Goal: Information Seeking & Learning: Learn about a topic

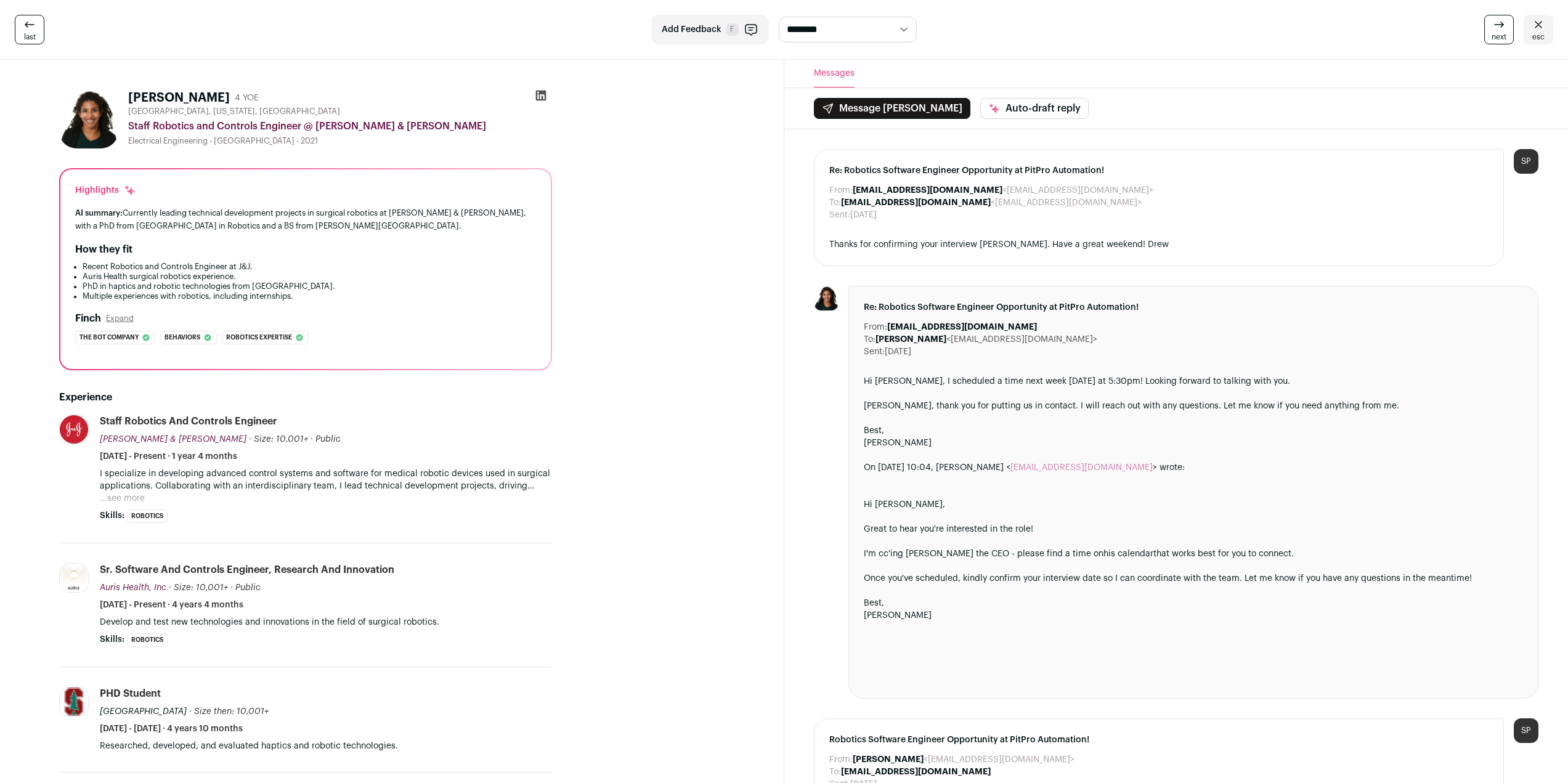
drag, startPoint x: 34, startPoint y: 194, endPoint x: 30, endPoint y: 264, distance: 70.1
click at [30, 264] on div "[PERSON_NAME] 4 YOE [GEOGRAPHIC_DATA], [US_STATE], [GEOGRAPHIC_DATA] Staff Robo…" at bounding box center [305, 590] width 552 height 1020
drag, startPoint x: 355, startPoint y: 300, endPoint x: 318, endPoint y: 281, distance: 41.6
click at [318, 281] on ul "Recent Robotics and Controls Engineer at J&J. Auris Health surgical robotics ex…" at bounding box center [305, 282] width 461 height 40
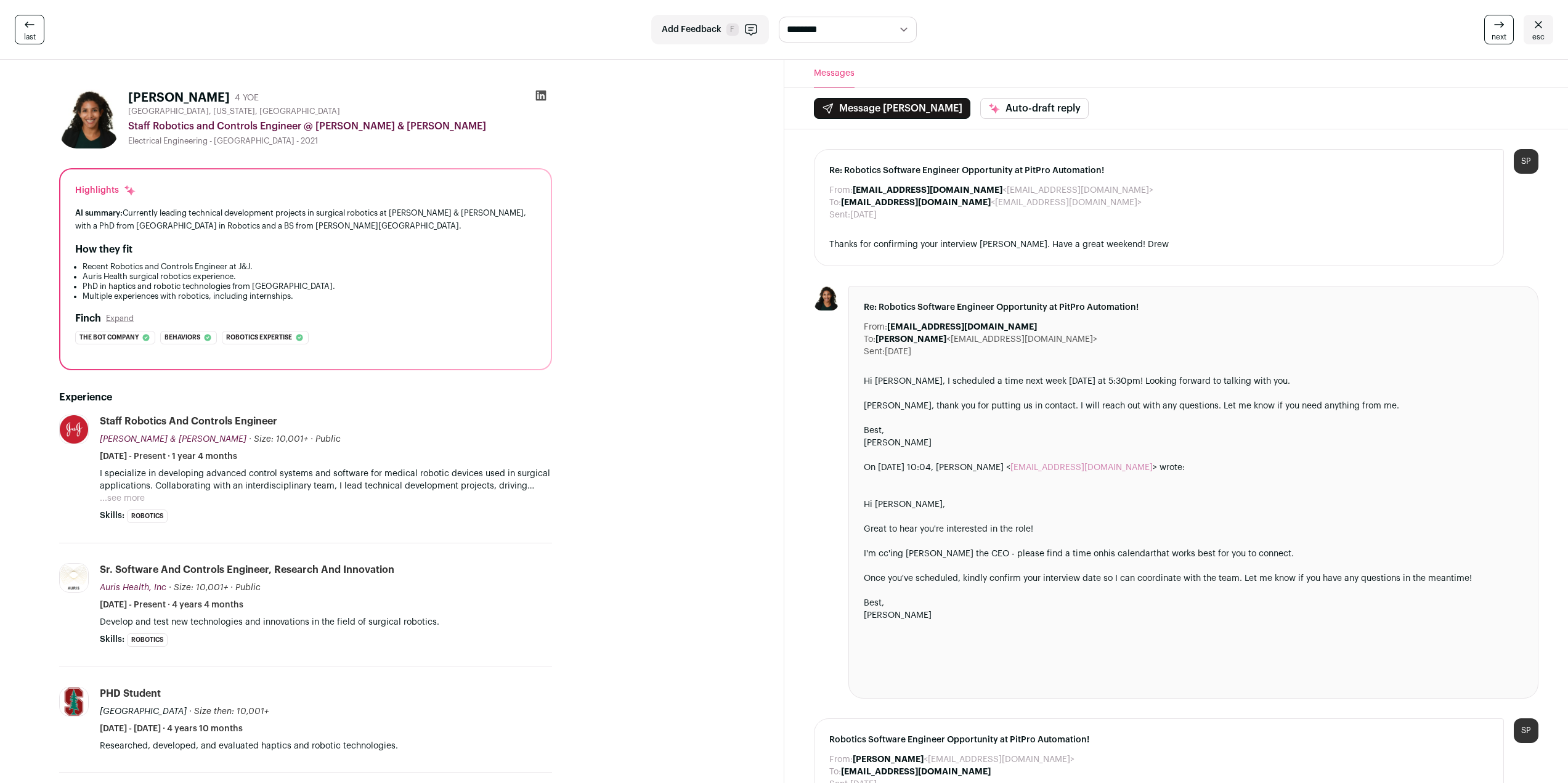
click at [318, 245] on div "How they fit" at bounding box center [305, 249] width 461 height 15
click at [112, 496] on button "...see more" at bounding box center [121, 498] width 45 height 12
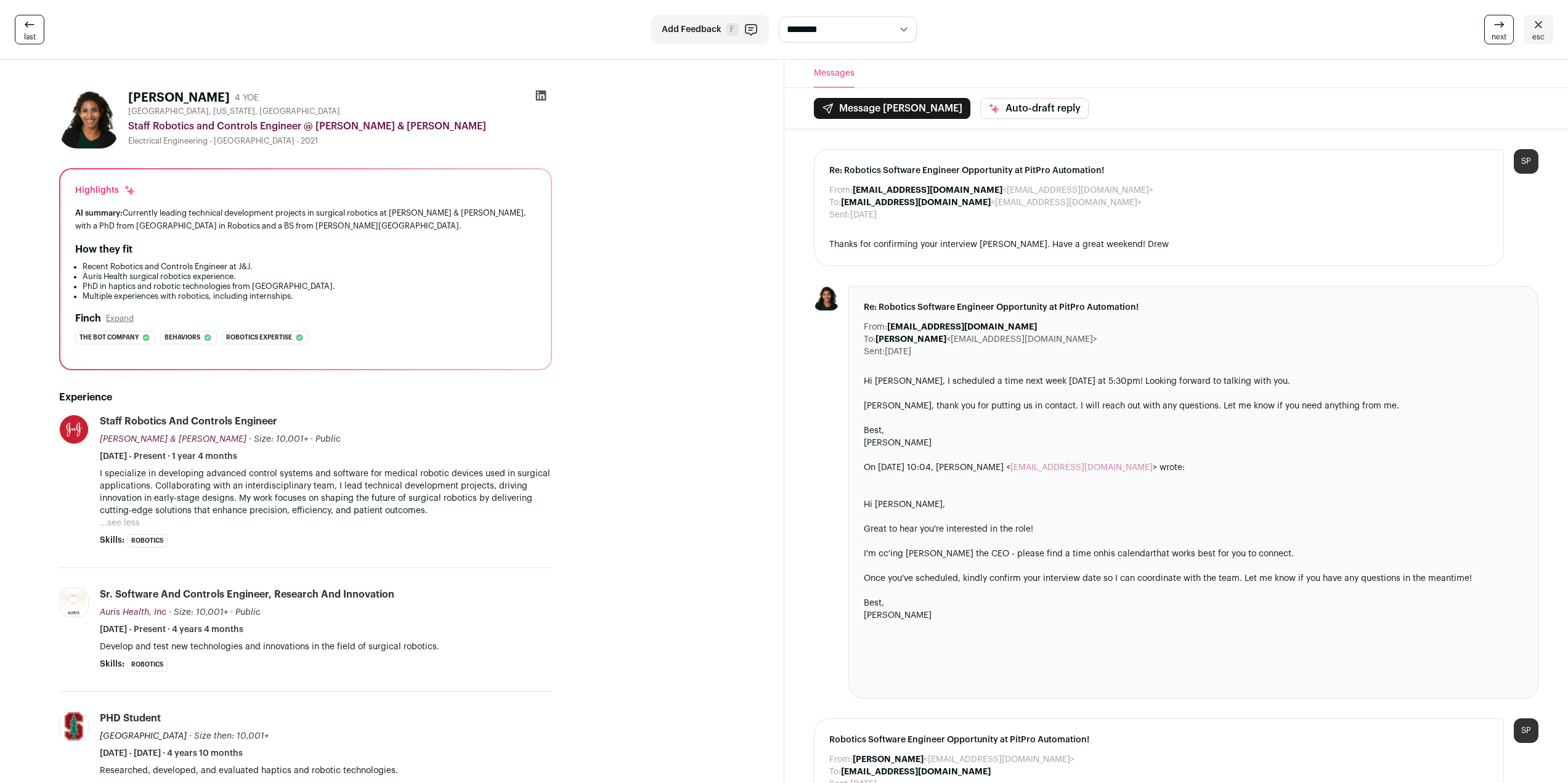
drag, startPoint x: 474, startPoint y: 465, endPoint x: 470, endPoint y: 434, distance: 31.3
click at [470, 435] on li "Staff Robotics and Controls Engineer [PERSON_NAME] & [PERSON_NAME] [PERSON_NAME…" at bounding box center [325, 481] width 452 height 133
click at [389, 505] on p "I specialize in developing advanced control systems and software for medical ro…" at bounding box center [325, 492] width 452 height 49
drag, startPoint x: 321, startPoint y: 299, endPoint x: 307, endPoint y: 249, distance: 51.9
click at [307, 249] on div "How they fit Recent Robotics and Controls Engineer at J&J. Auris Health surgica…" at bounding box center [305, 271] width 461 height 59
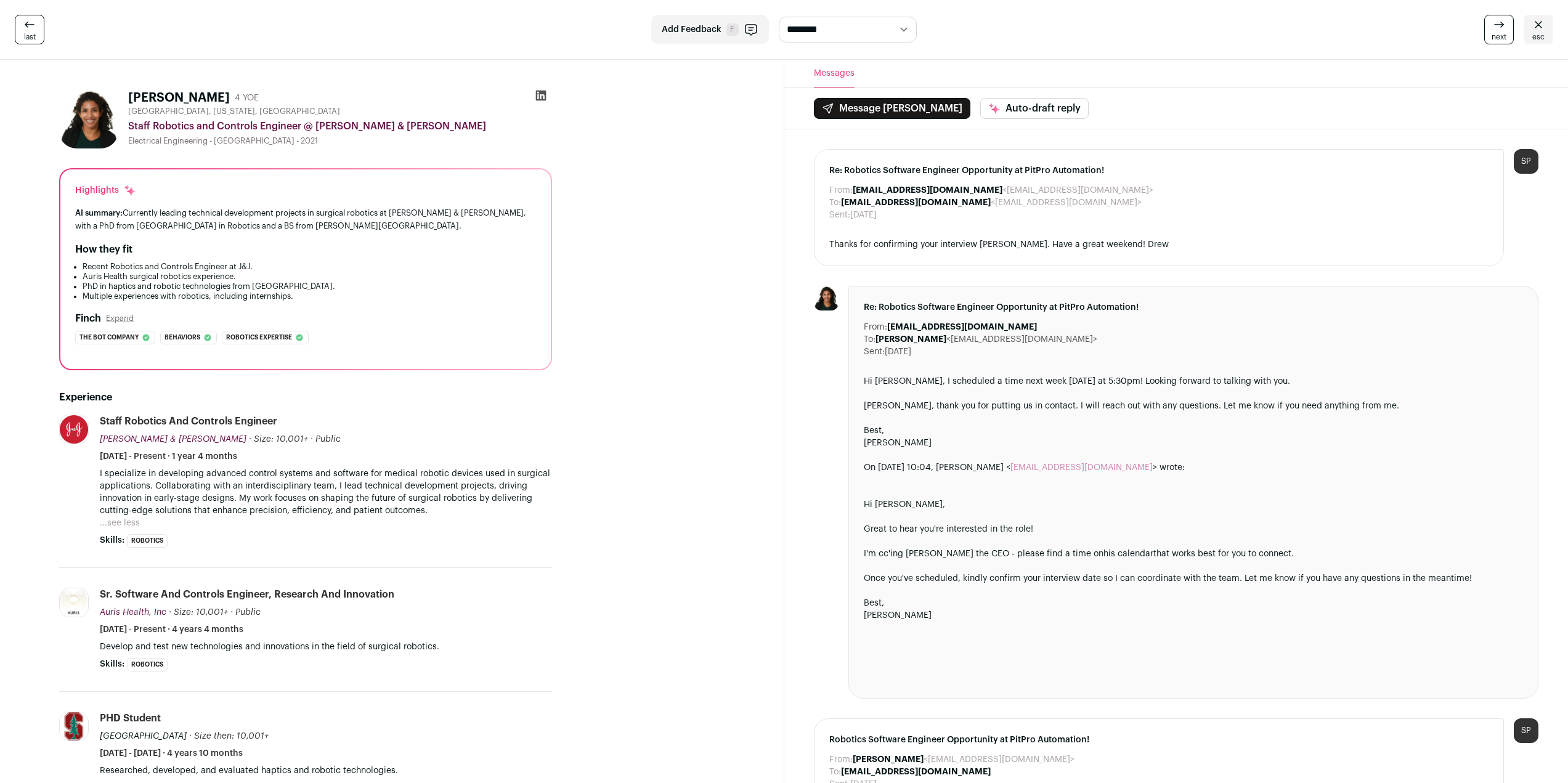
click at [318, 233] on div "Highlights AI summary: Currently leading technical development projects in surg…" at bounding box center [305, 269] width 490 height 200
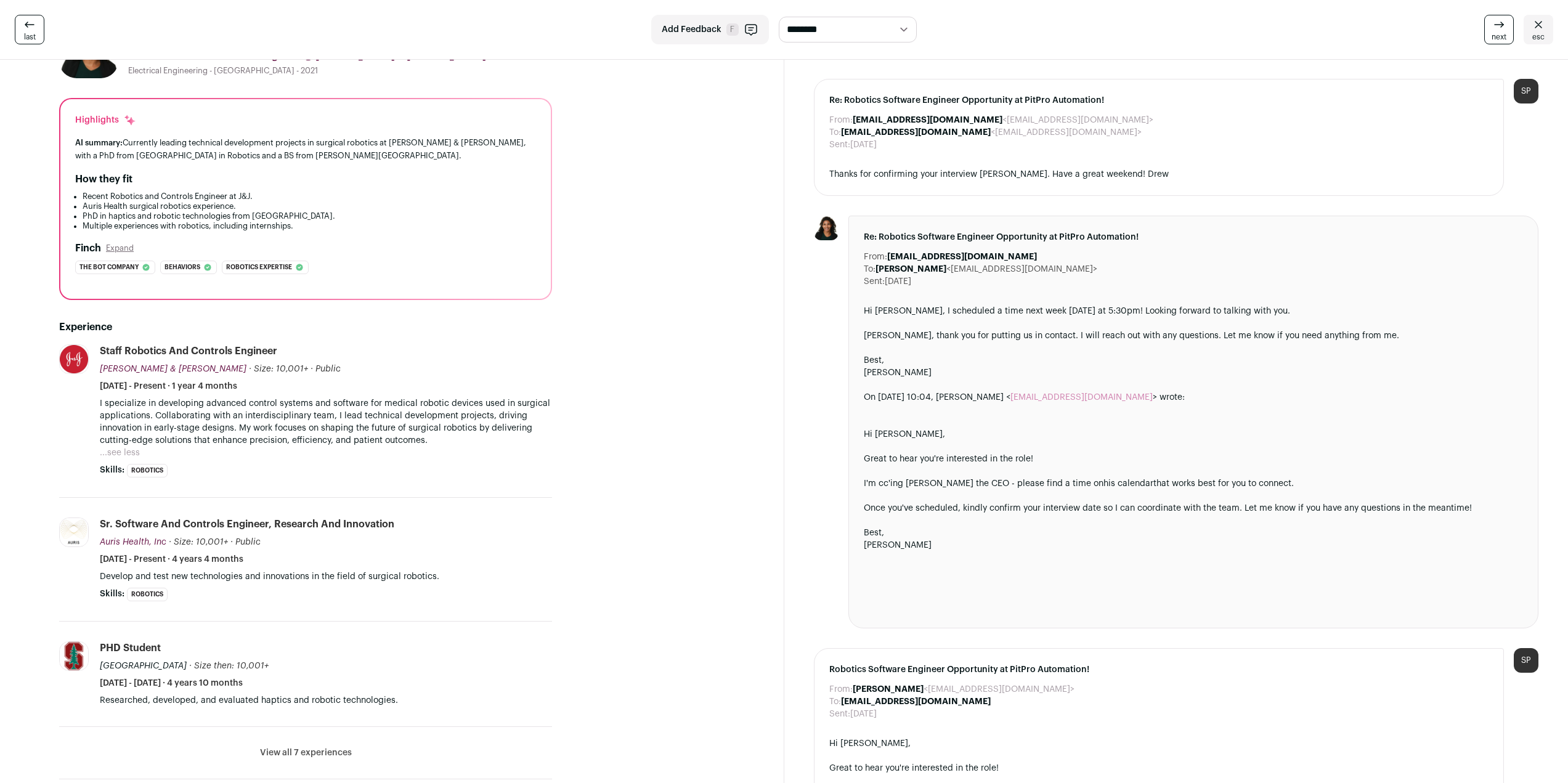
scroll to position [308, 0]
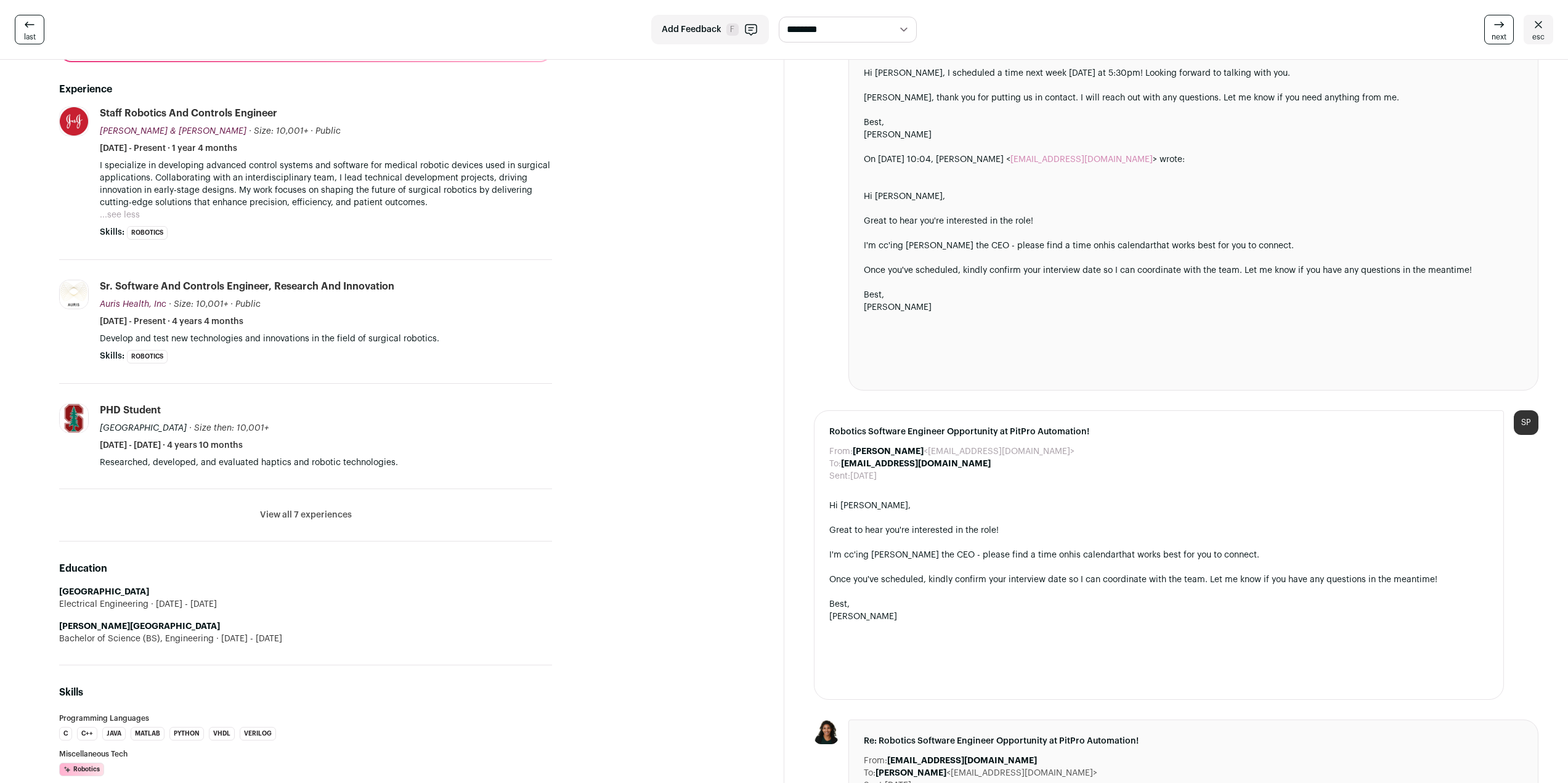
drag, startPoint x: 441, startPoint y: 453, endPoint x: 426, endPoint y: 437, distance: 21.9
click at [426, 437] on li "PHD Student [GEOGRAPHIC_DATA] · Size then: 10,001+ Stanford University's size w…" at bounding box center [325, 436] width 452 height 65
drag, startPoint x: 342, startPoint y: 469, endPoint x: 326, endPoint y: 418, distance: 53.5
click at [325, 421] on li "PHD Student [GEOGRAPHIC_DATA] · Size then: 10,001+ Stanford University's size w…" at bounding box center [305, 436] width 493 height 105
click at [353, 462] on p "Researched, developed, and evaluated haptics and robotic technologies." at bounding box center [325, 463] width 452 height 12
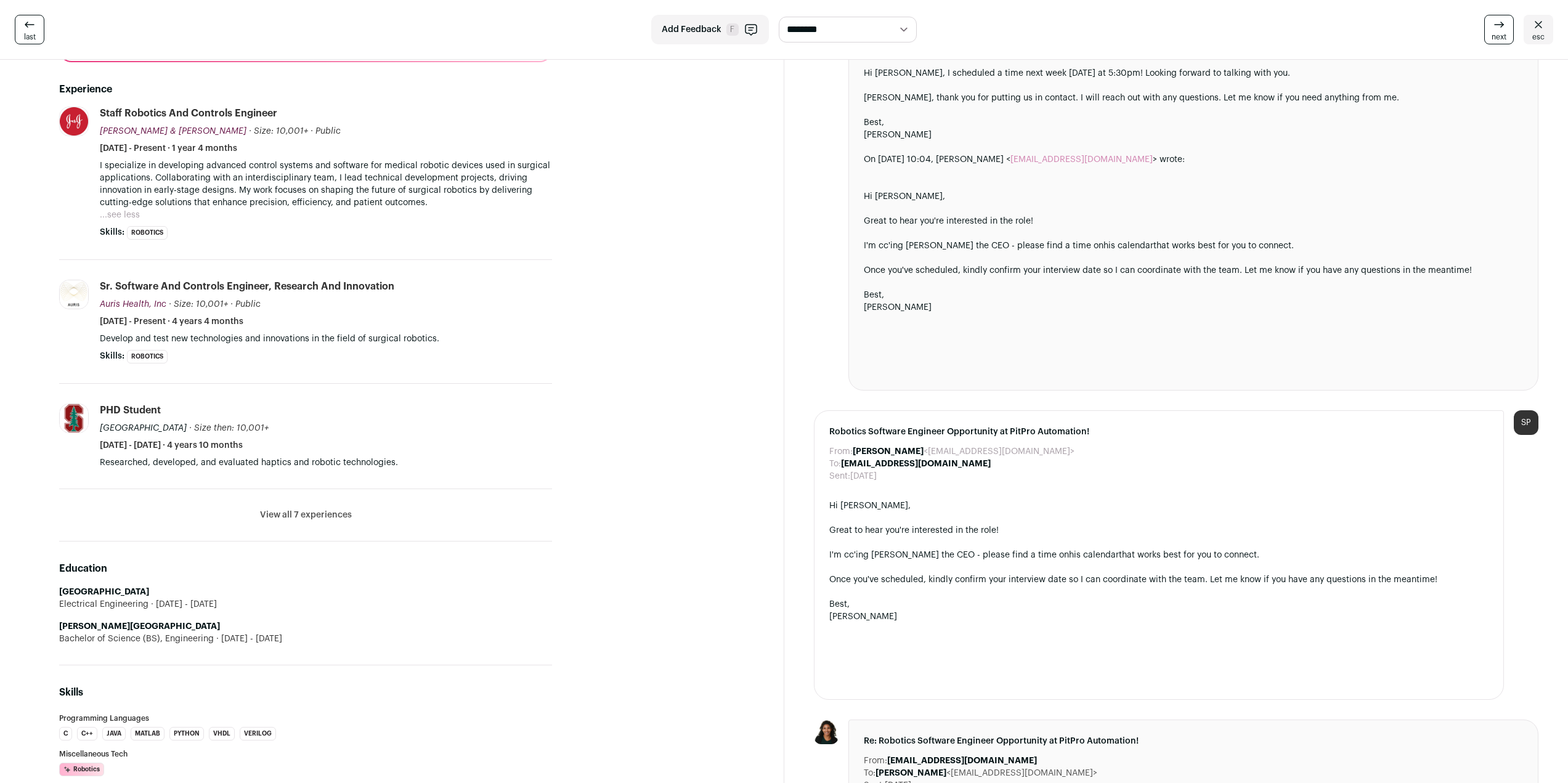
click at [305, 515] on button "View all 7 experiences" at bounding box center [305, 515] width 92 height 12
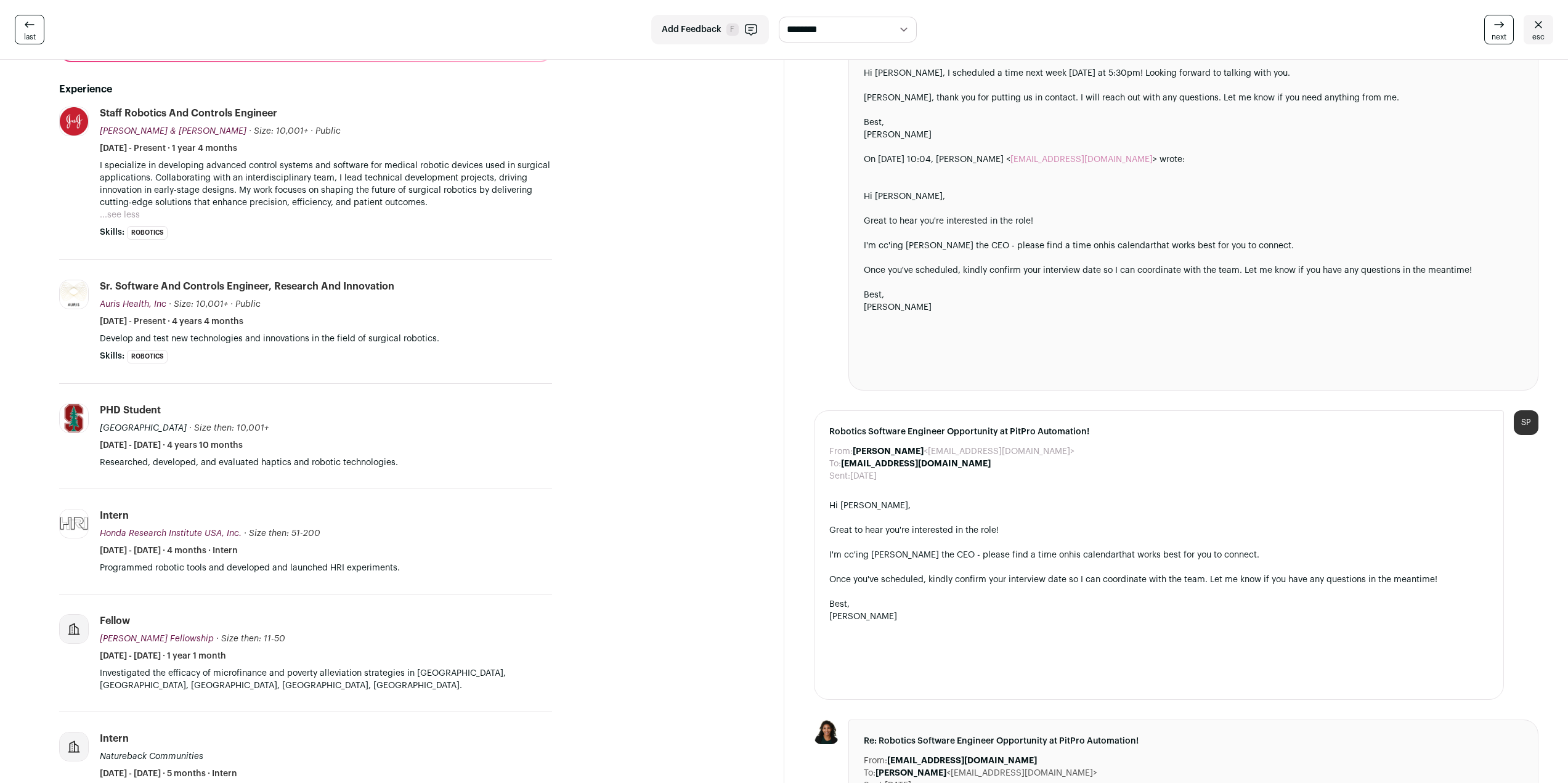
drag, startPoint x: 485, startPoint y: 185, endPoint x: 468, endPoint y: 131, distance: 56.6
click at [468, 131] on li "Staff Robotics and Controls Engineer [PERSON_NAME] & [PERSON_NAME] [PERSON_NAME…" at bounding box center [325, 173] width 452 height 133
click at [120, 213] on button "...see less" at bounding box center [119, 214] width 40 height 12
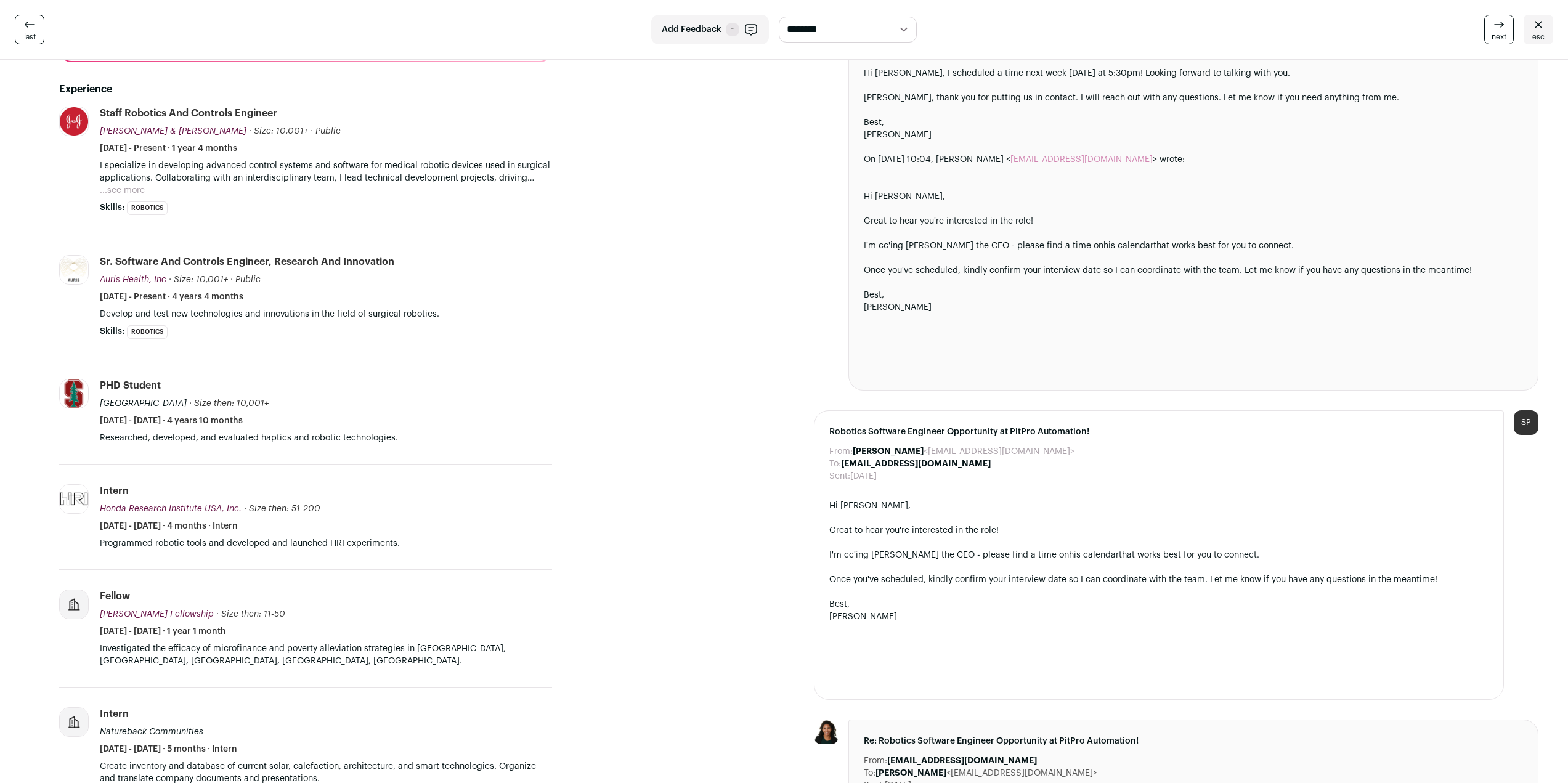
click at [137, 190] on button "...see more" at bounding box center [121, 190] width 45 height 12
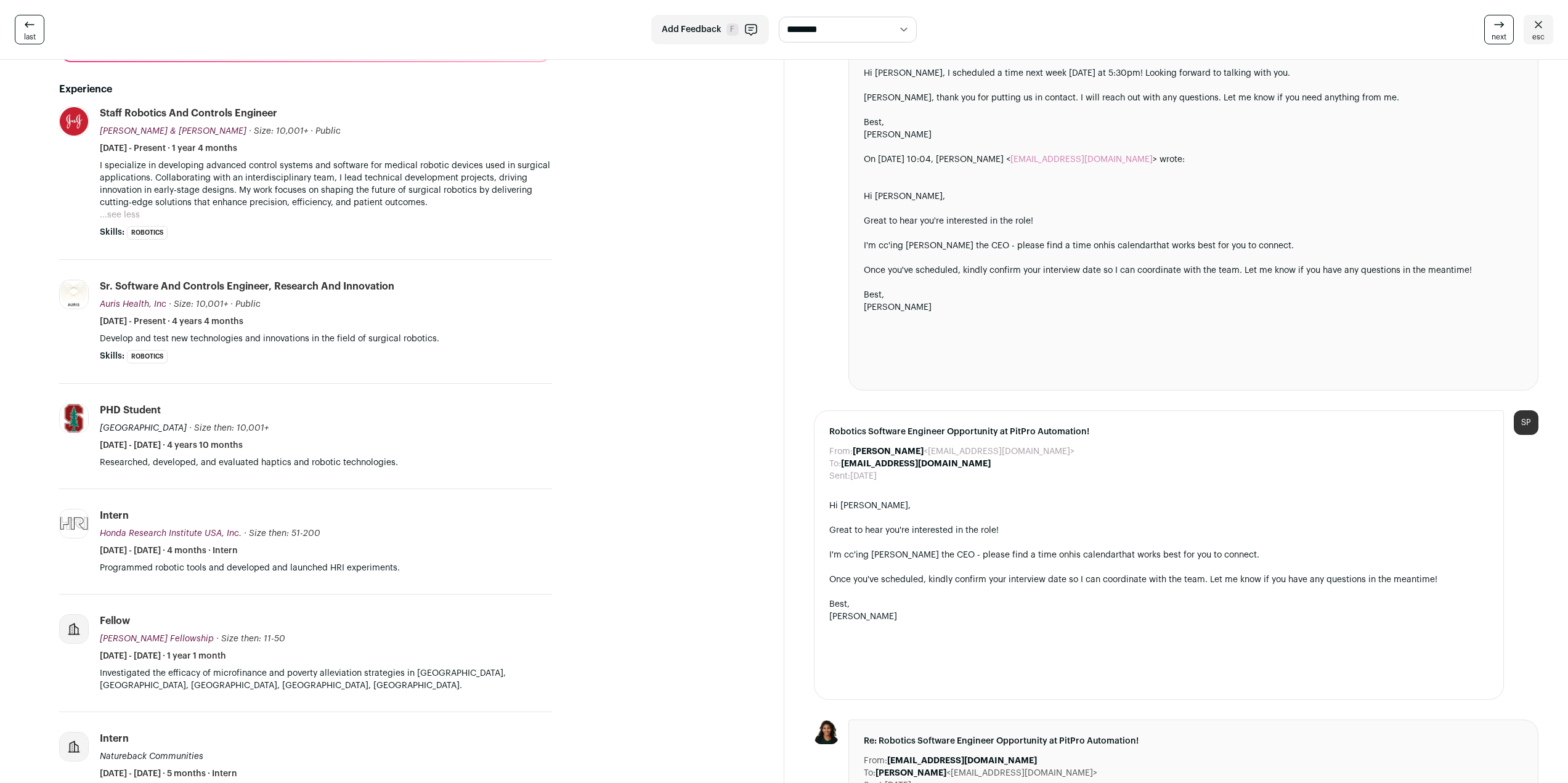
click at [203, 206] on p "I specialize in developing advanced control systems and software for medical ro…" at bounding box center [325, 184] width 452 height 49
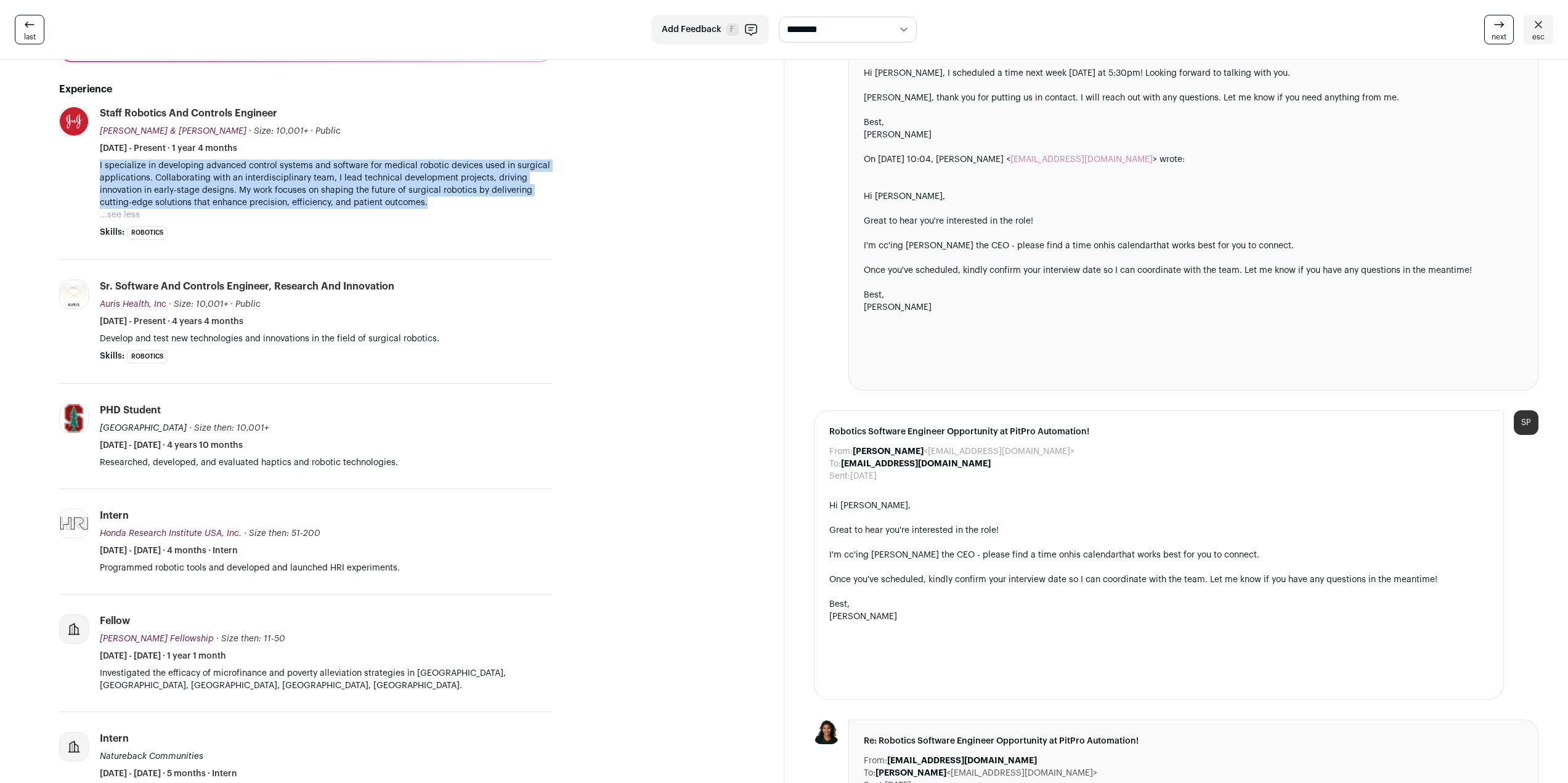
drag, startPoint x: 497, startPoint y: 207, endPoint x: 99, endPoint y: 172, distance: 399.5
click at [99, 172] on li "[PERSON_NAME] & [PERSON_NAME] [DOMAIN_NAME] Add to company list Public / Privat…" at bounding box center [305, 183] width 493 height 154
click at [561, 434] on div "[PERSON_NAME] 4 YOE [GEOGRAPHIC_DATA], [US_STATE], [GEOGRAPHIC_DATA] Staff Robo…" at bounding box center [305, 522] width 552 height 1502
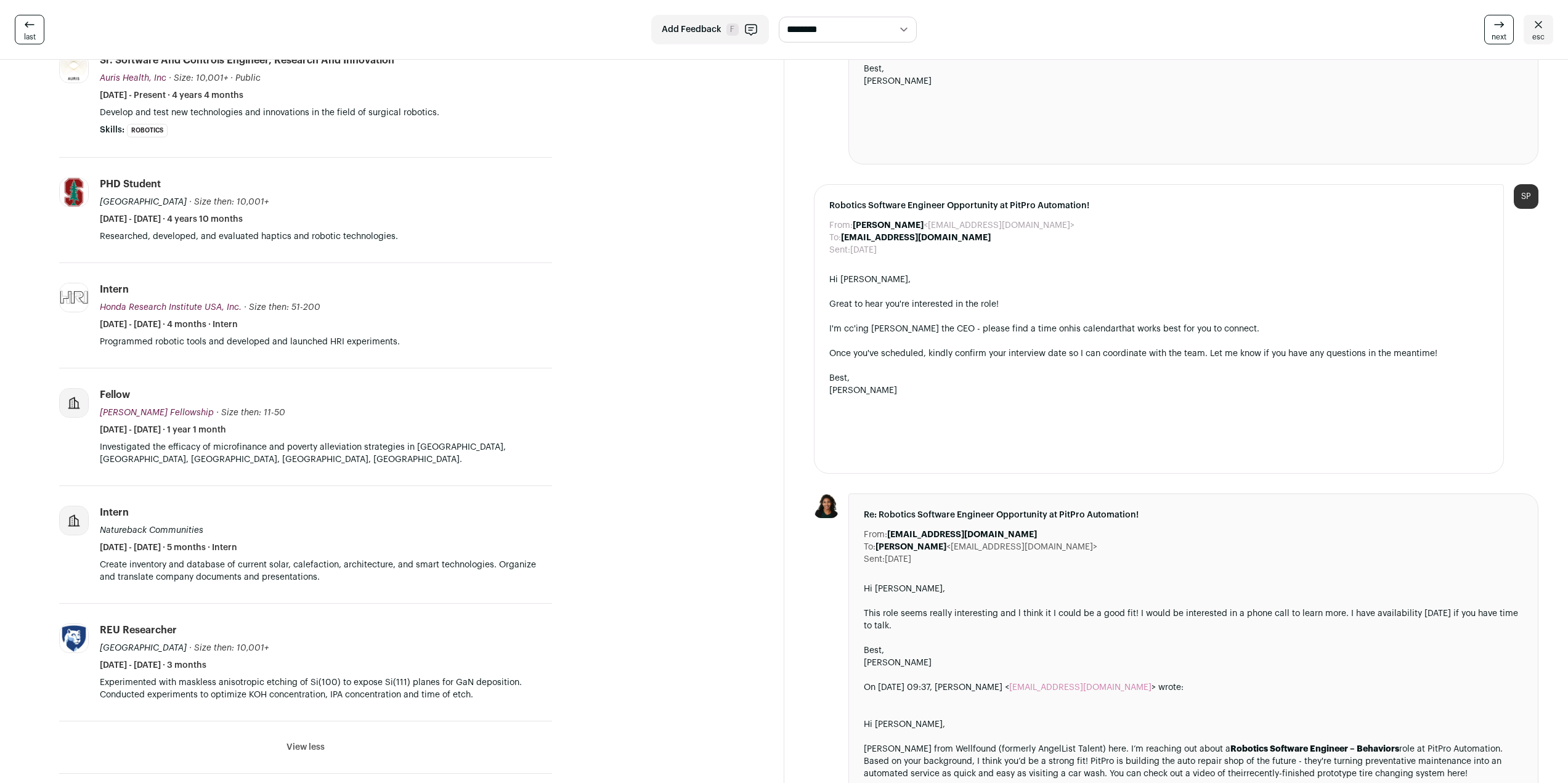
scroll to position [616, 0]
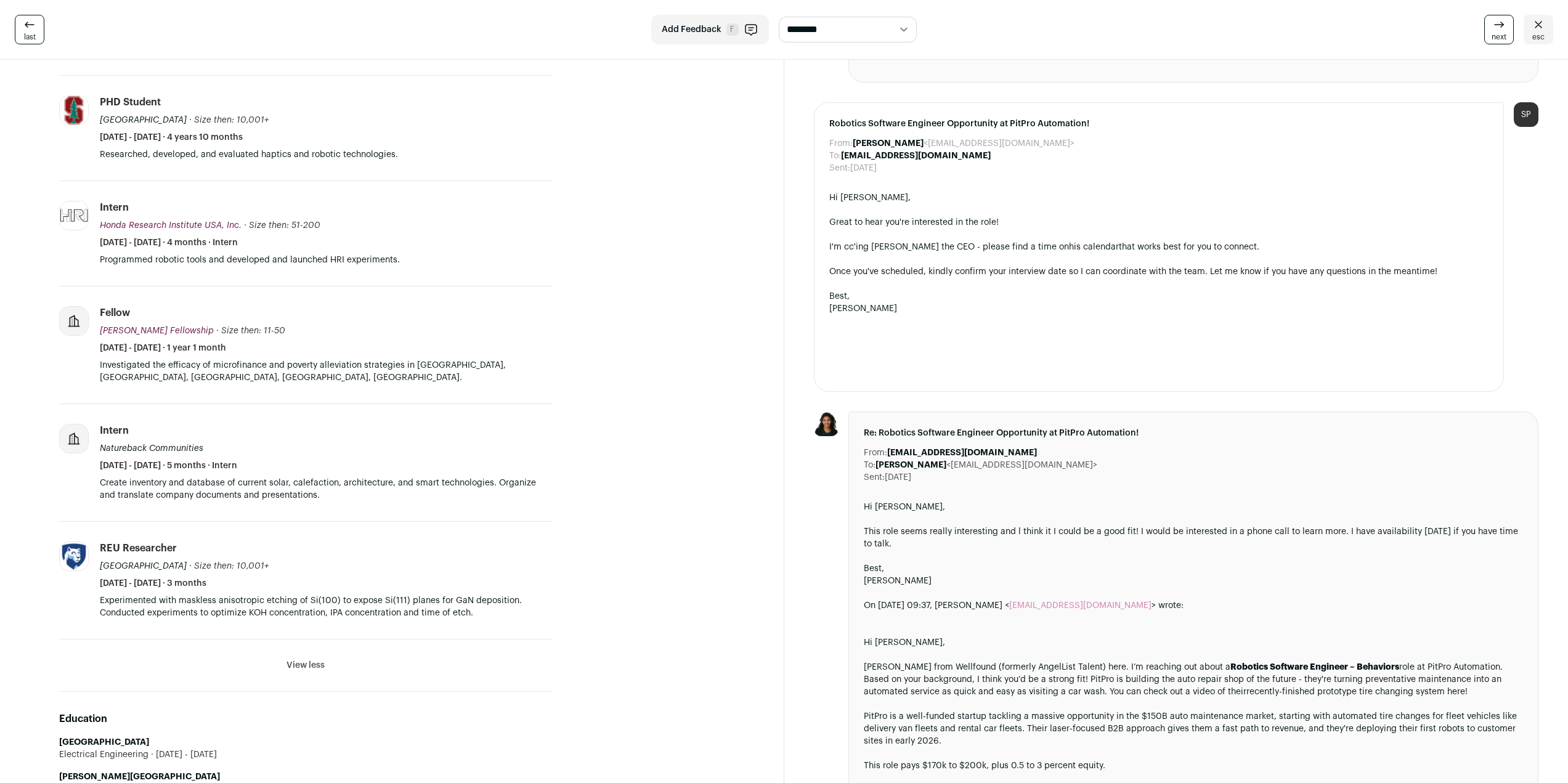
drag, startPoint x: 323, startPoint y: 495, endPoint x: 336, endPoint y: 494, distance: 13.0
click at [336, 494] on p "Create inventory and database of current solar, calefaction, architecture, and …" at bounding box center [325, 489] width 452 height 25
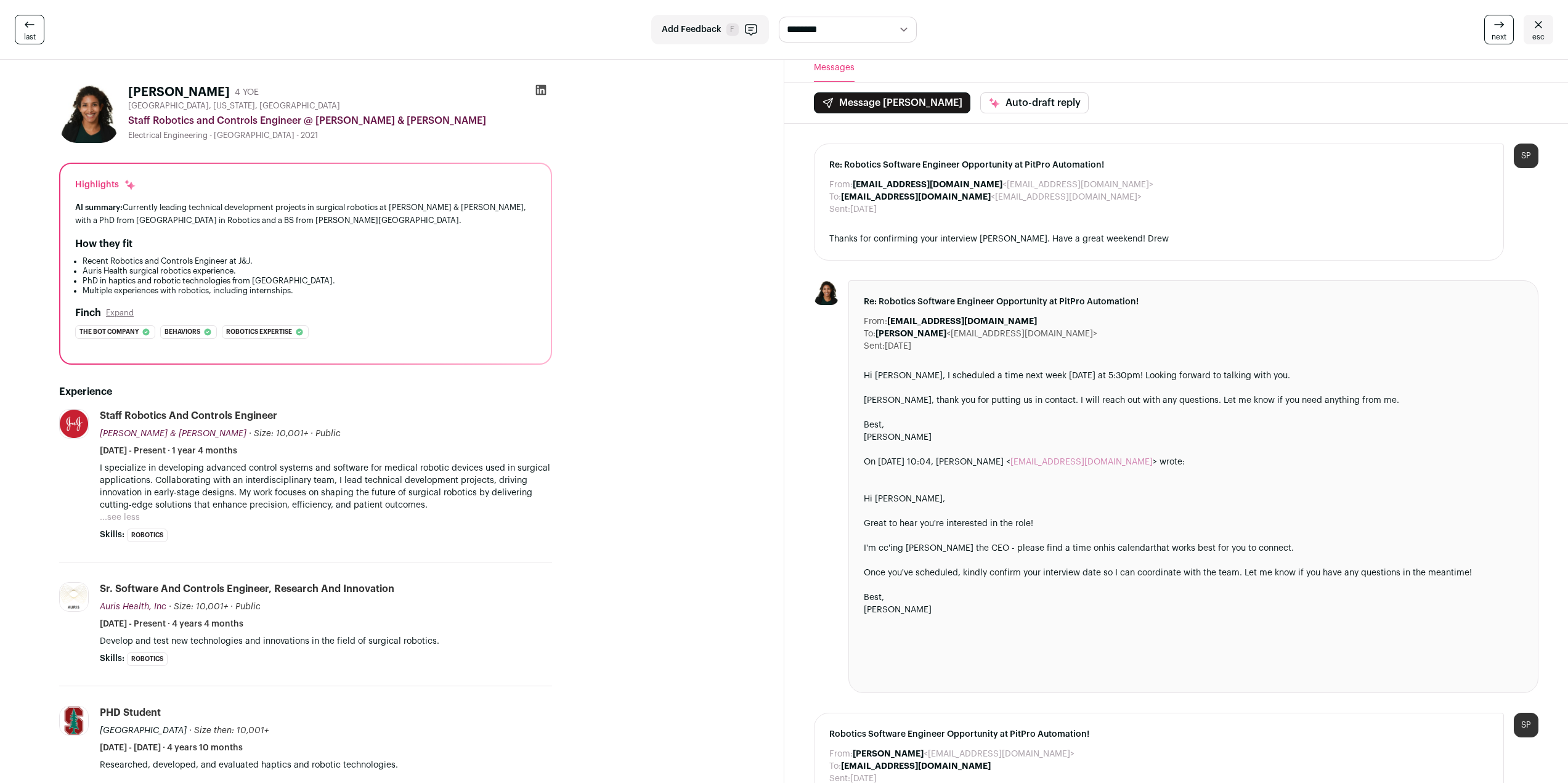
scroll to position [0, 0]
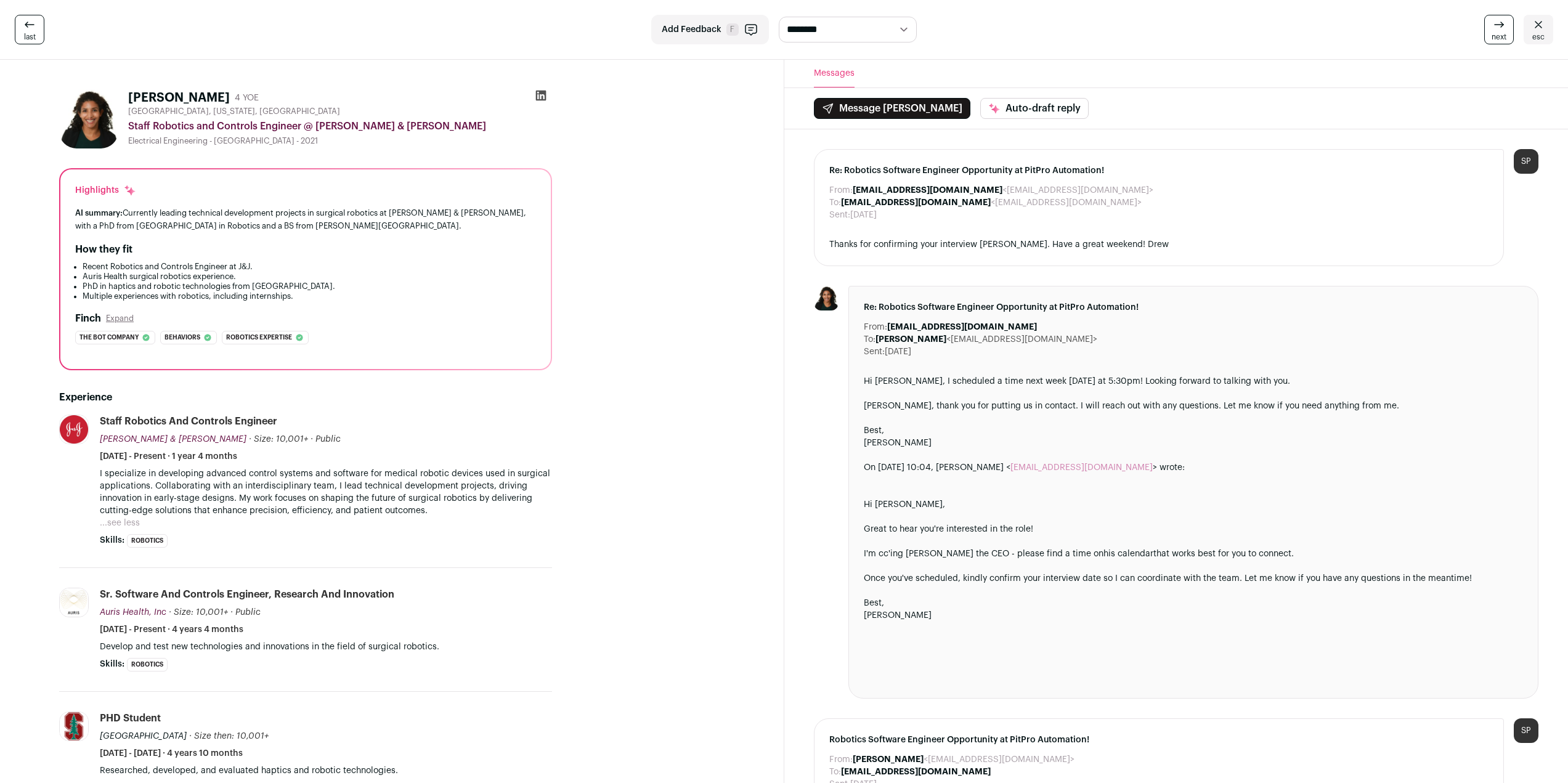
click at [539, 96] on icon at bounding box center [540, 96] width 10 height 10
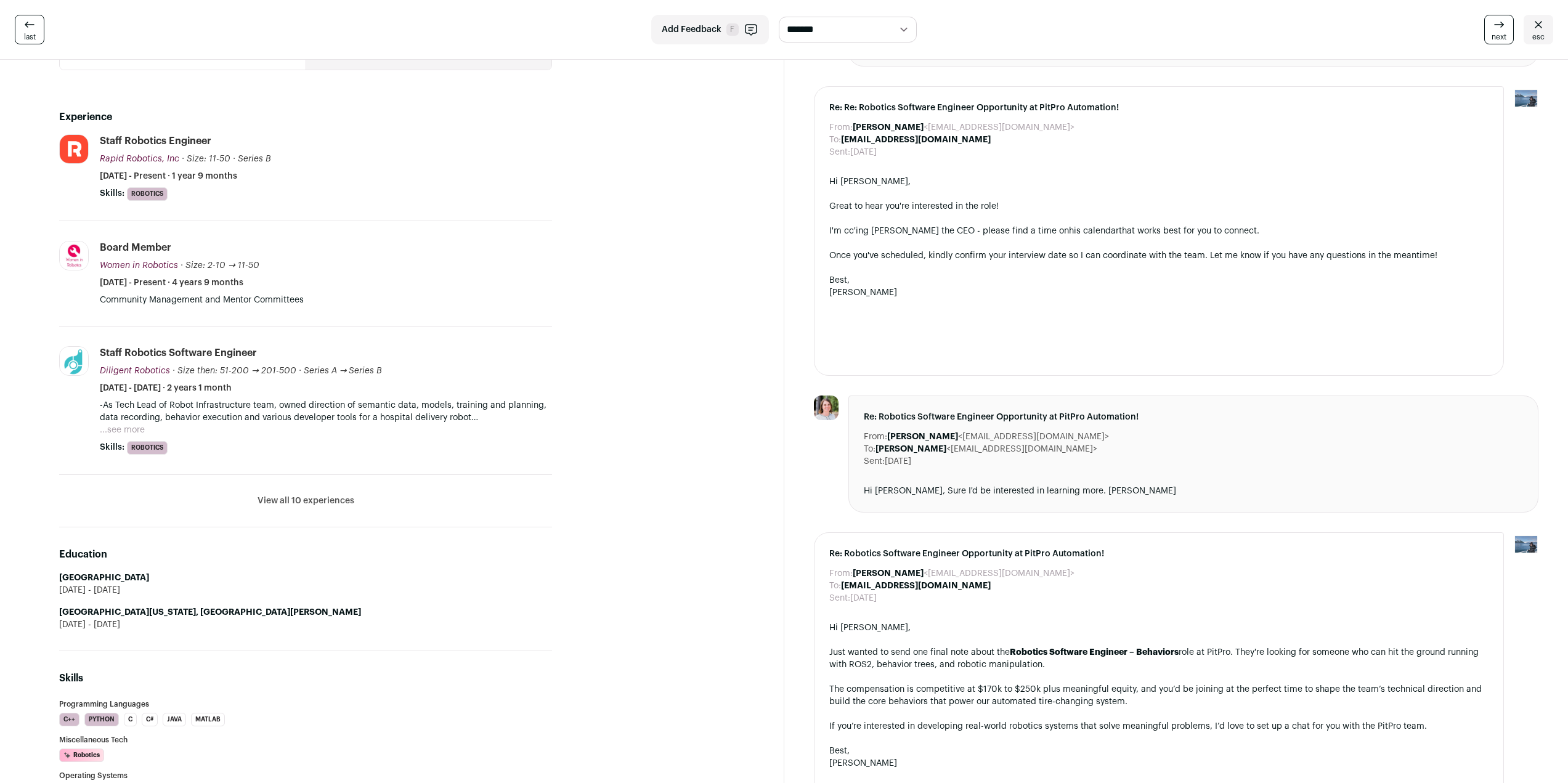
scroll to position [370, 0]
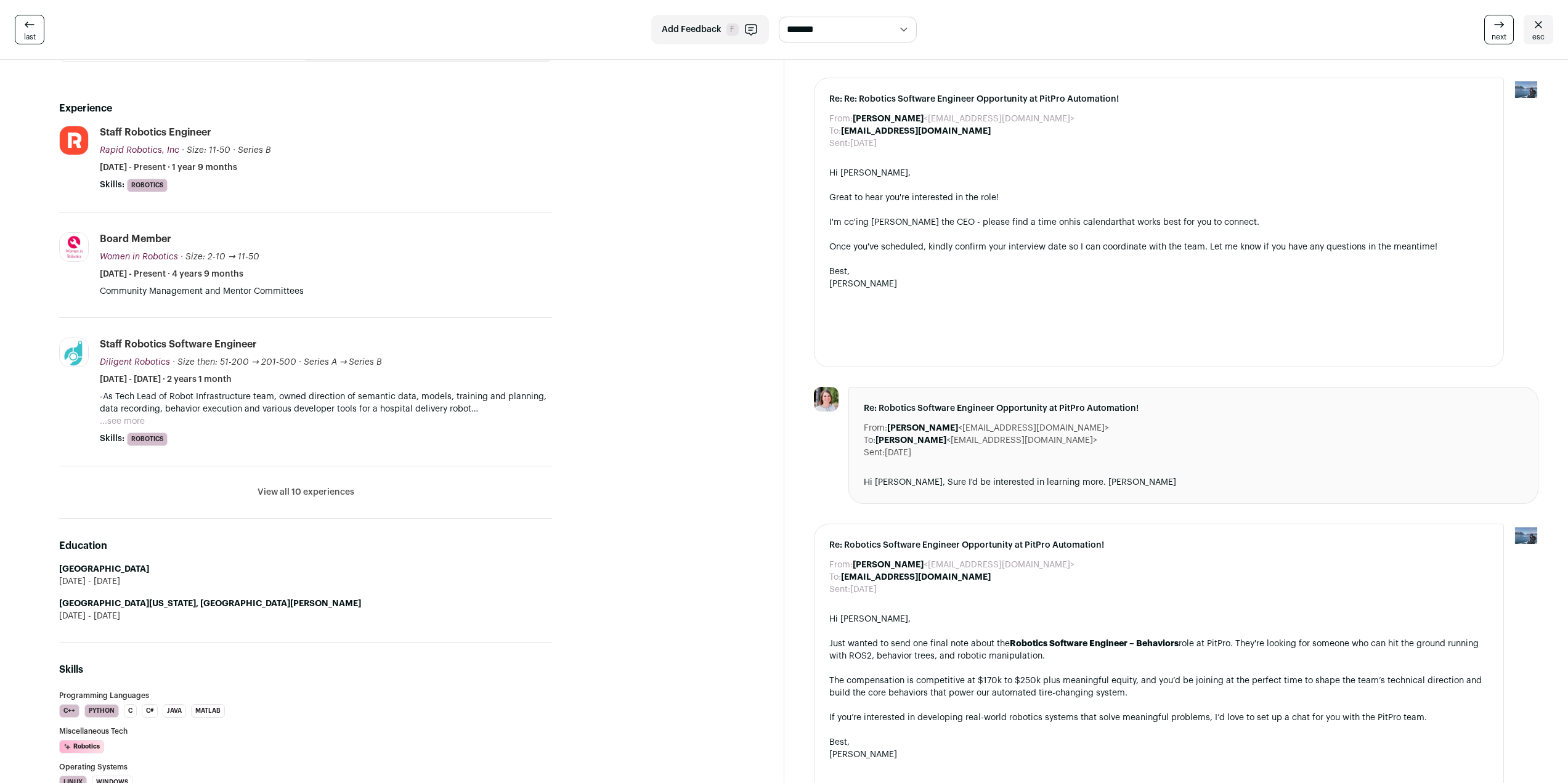
click at [135, 420] on button "...see more" at bounding box center [121, 421] width 45 height 12
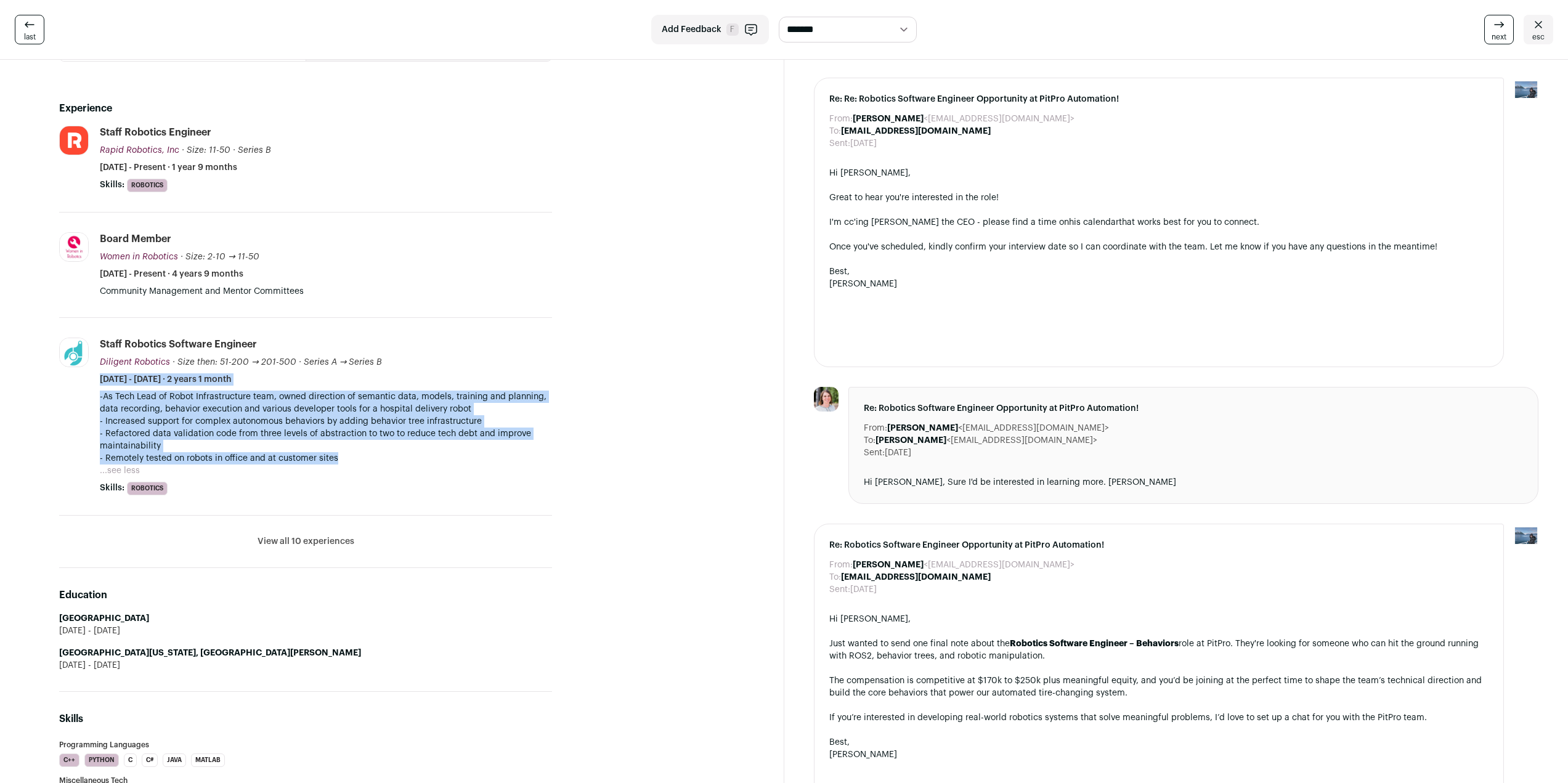
drag, startPoint x: 477, startPoint y: 462, endPoint x: 474, endPoint y: 384, distance: 78.1
click at [474, 384] on li "Staff Robotics Software Engineer Diligent Robotics Diligent Robotics diligentro…" at bounding box center [325, 416] width 452 height 157
click at [338, 435] on p "- Refactored data validation code from three levels of abstraction to two to re…" at bounding box center [325, 440] width 452 height 25
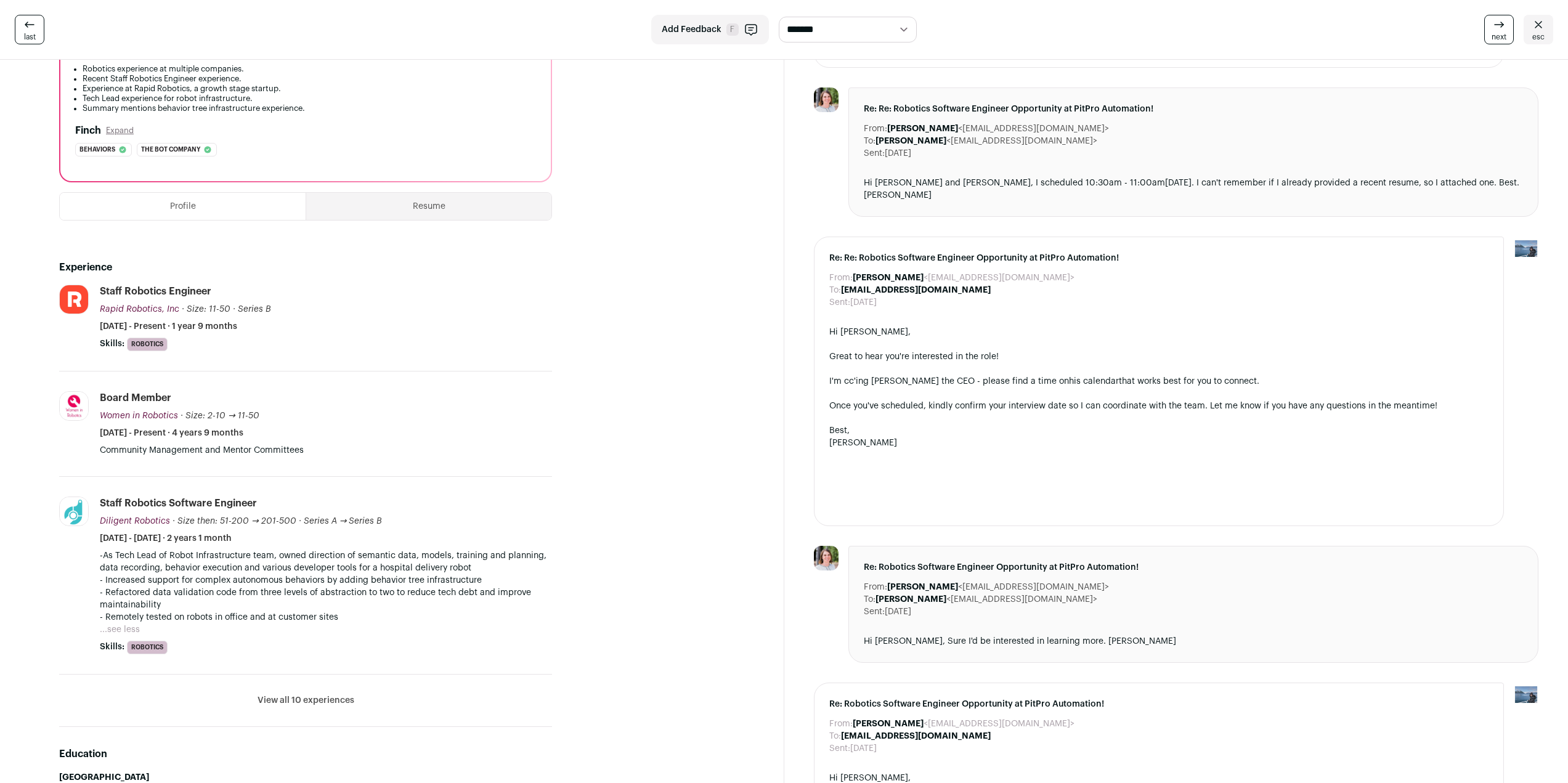
scroll to position [0, 0]
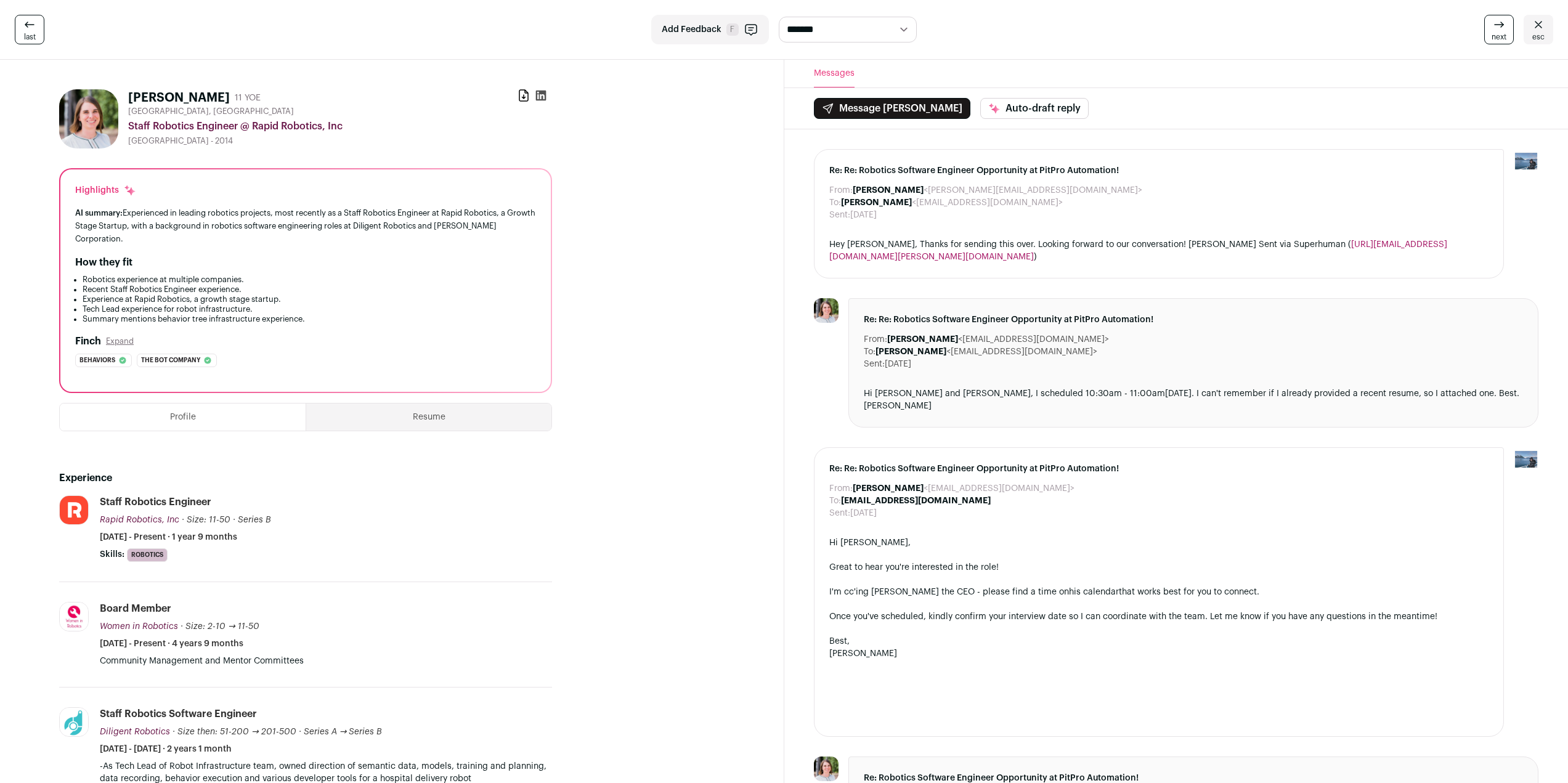
drag, startPoint x: 384, startPoint y: 239, endPoint x: 375, endPoint y: 249, distance: 13.5
click at [375, 247] on div "Highlights AI summary: Experienced in leading robotics projects, most recently …" at bounding box center [305, 281] width 490 height 223
drag, startPoint x: 374, startPoint y: 240, endPoint x: 374, endPoint y: 198, distance: 42.0
click at [374, 198] on div "Highlights AI summary: Experienced in leading robotics projects, most recently …" at bounding box center [305, 281] width 490 height 223
click at [349, 263] on div "How they fit" at bounding box center [305, 263] width 461 height 15
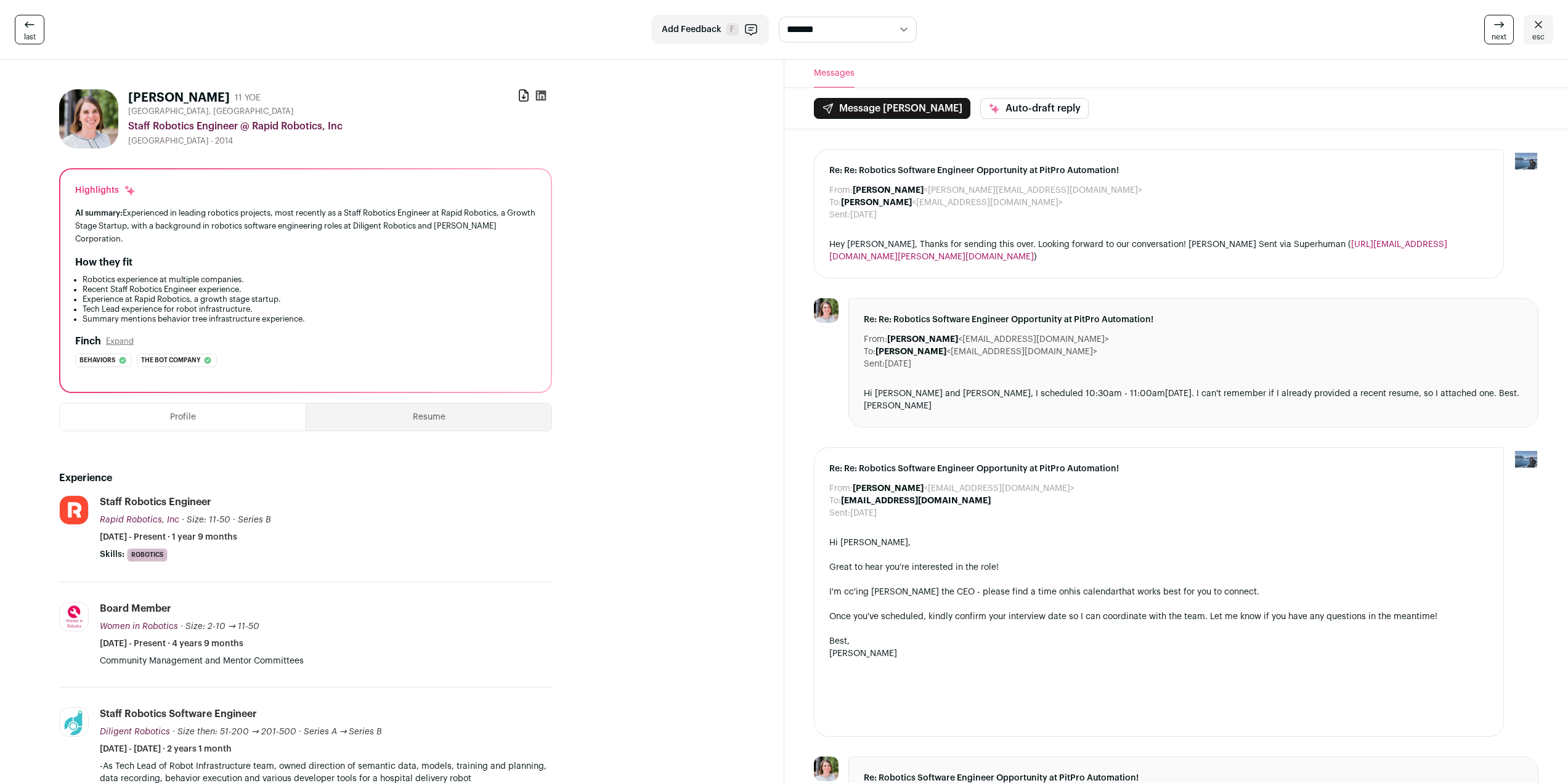
drag, startPoint x: 344, startPoint y: 193, endPoint x: 342, endPoint y: 240, distance: 47.0
click at [342, 240] on div "Highlights AI summary: Experienced in leading robotics projects, most recently …" at bounding box center [305, 281] width 490 height 223
click at [342, 240] on div "AI summary: Experienced in leading robotics projects, most recently as a Staff …" at bounding box center [305, 226] width 461 height 39
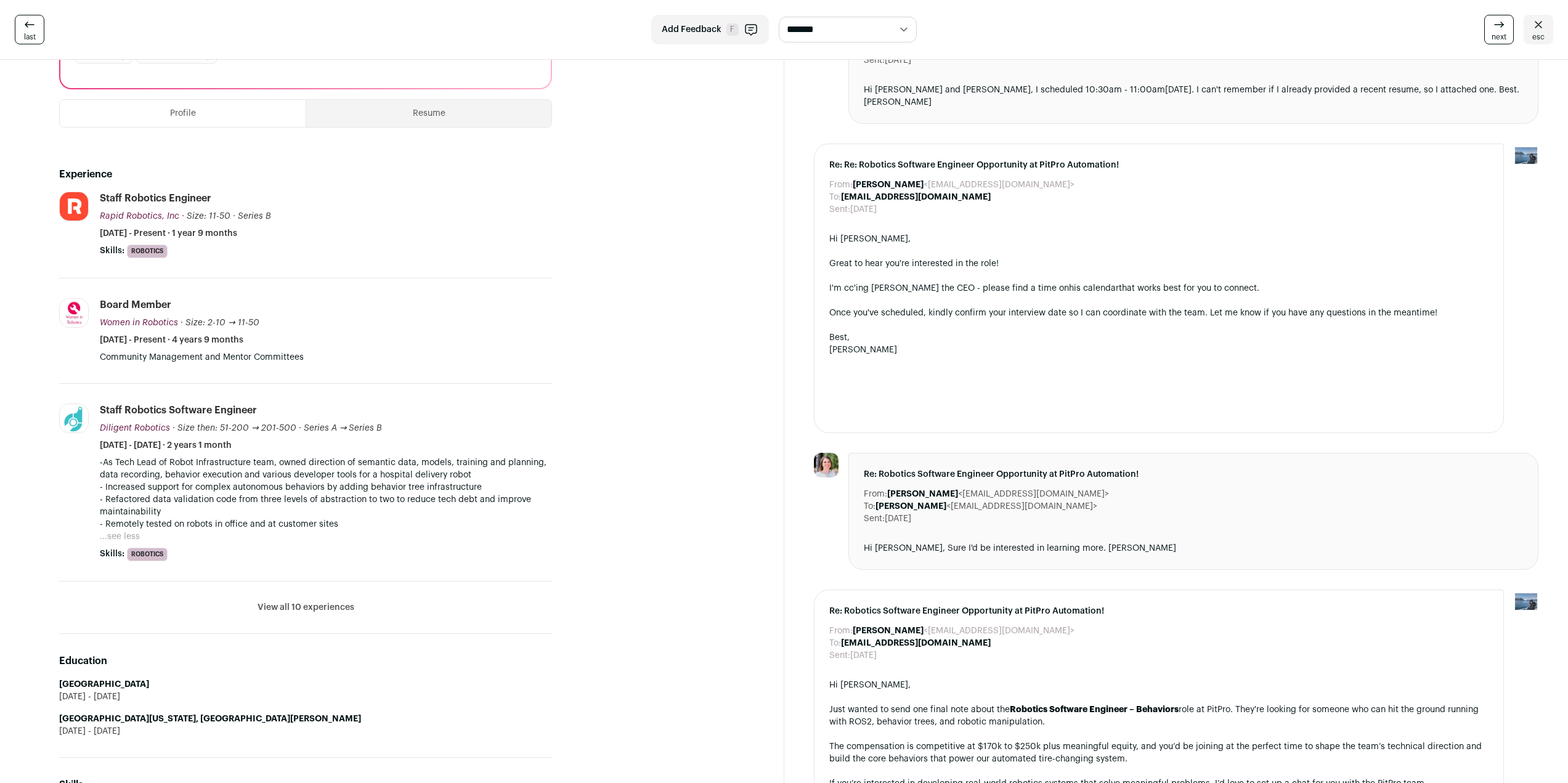
scroll to position [308, 0]
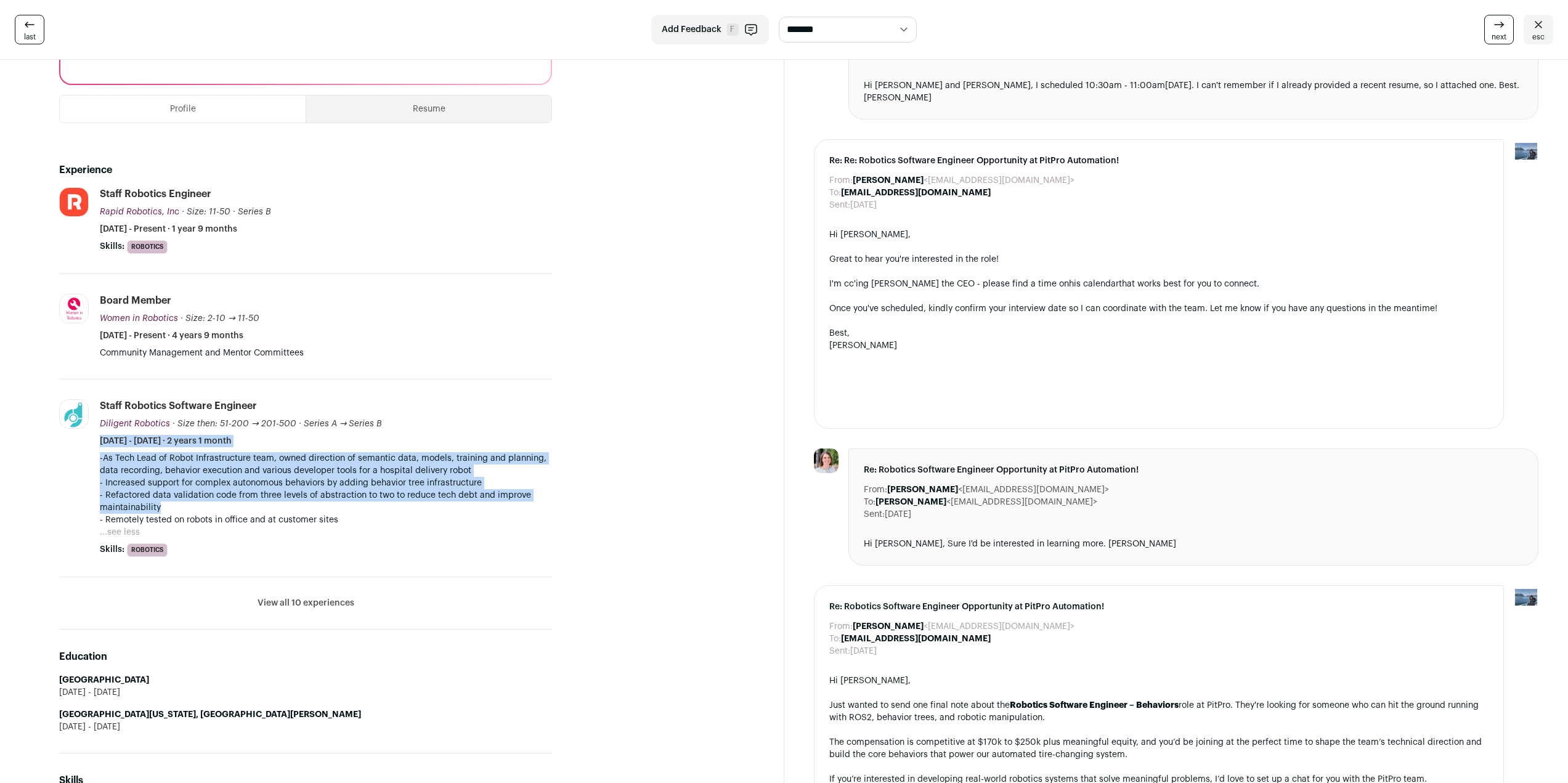
drag, startPoint x: 410, startPoint y: 504, endPoint x: 410, endPoint y: 423, distance: 81.0
click at [410, 423] on li "Staff Robotics Software Engineer Diligent Robotics Diligent Robotics diligentro…" at bounding box center [325, 478] width 452 height 157
click at [388, 512] on p "- Refactored data validation code from three levels of abstraction to two to re…" at bounding box center [325, 501] width 452 height 25
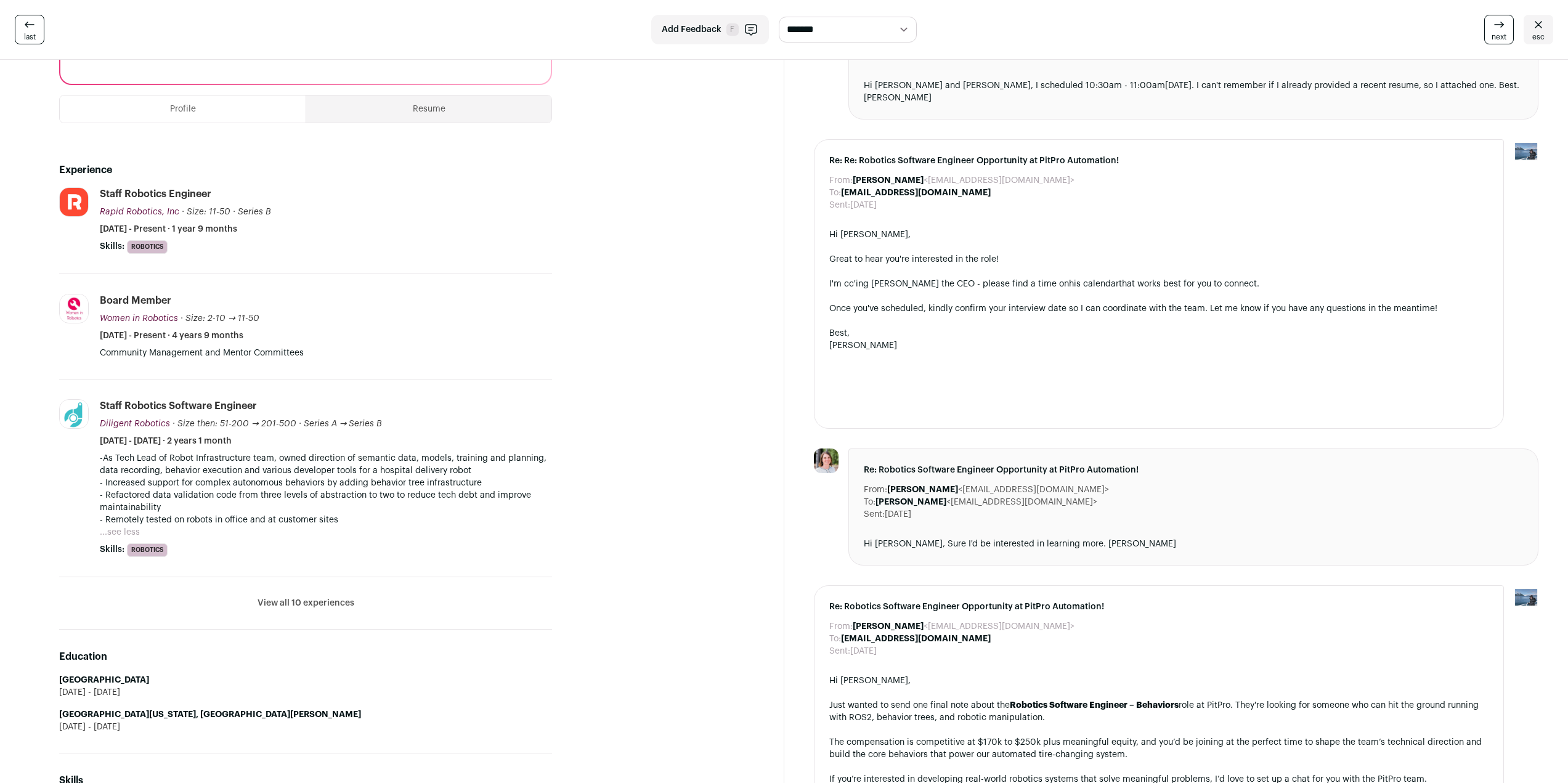
click at [133, 532] on button "...see less" at bounding box center [119, 532] width 40 height 12
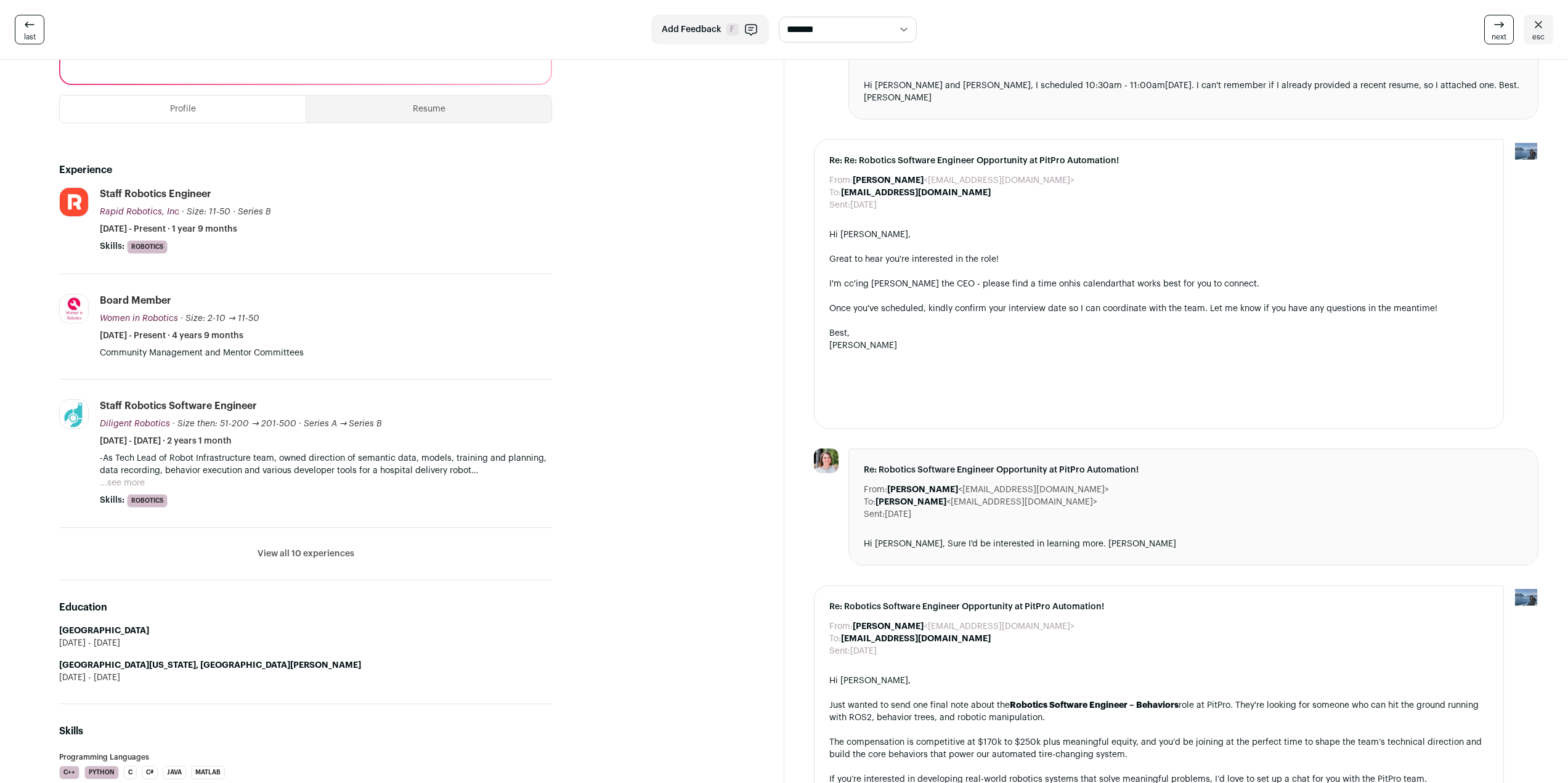
click at [128, 484] on button "...see more" at bounding box center [121, 483] width 45 height 12
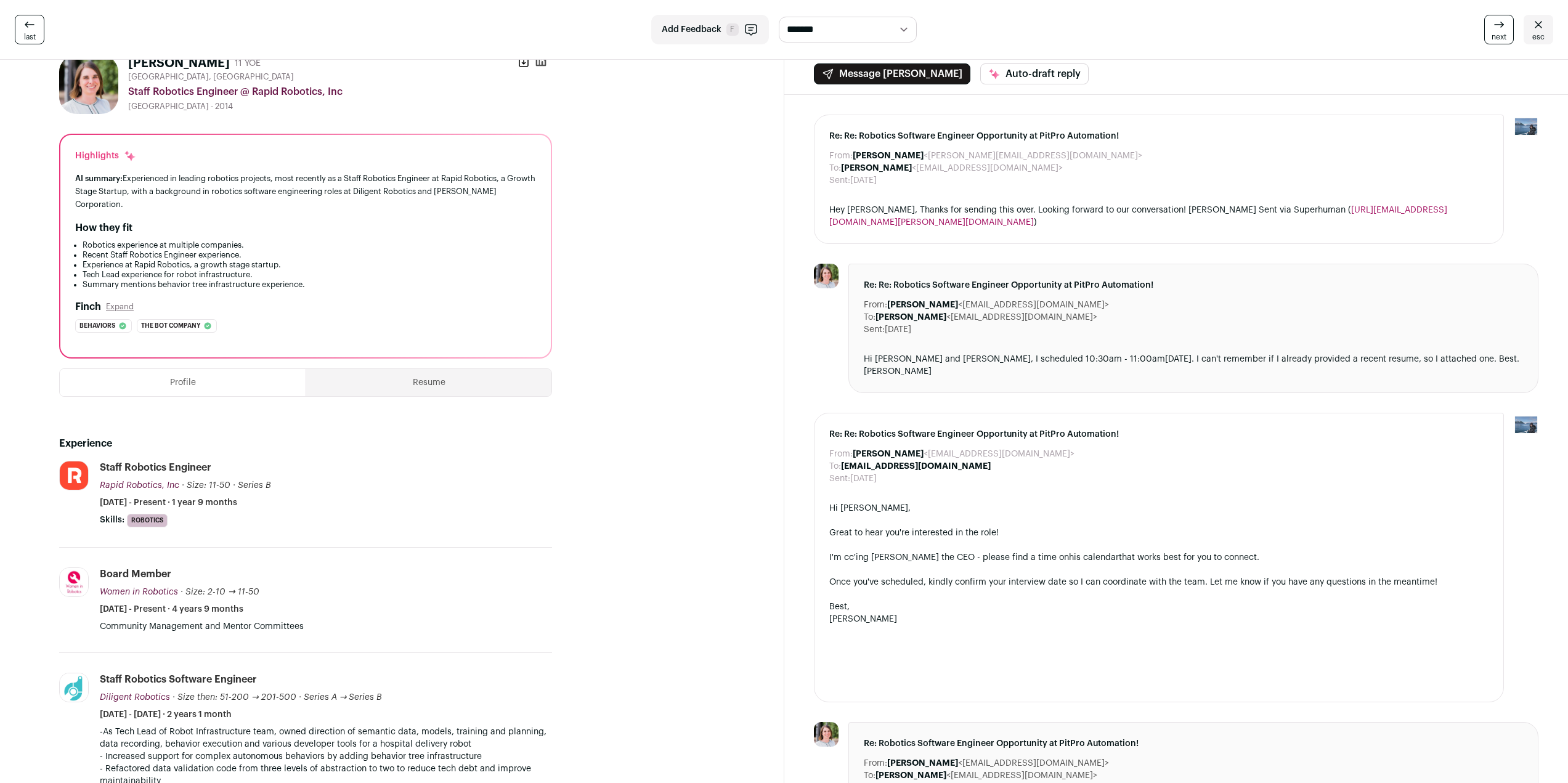
scroll to position [0, 0]
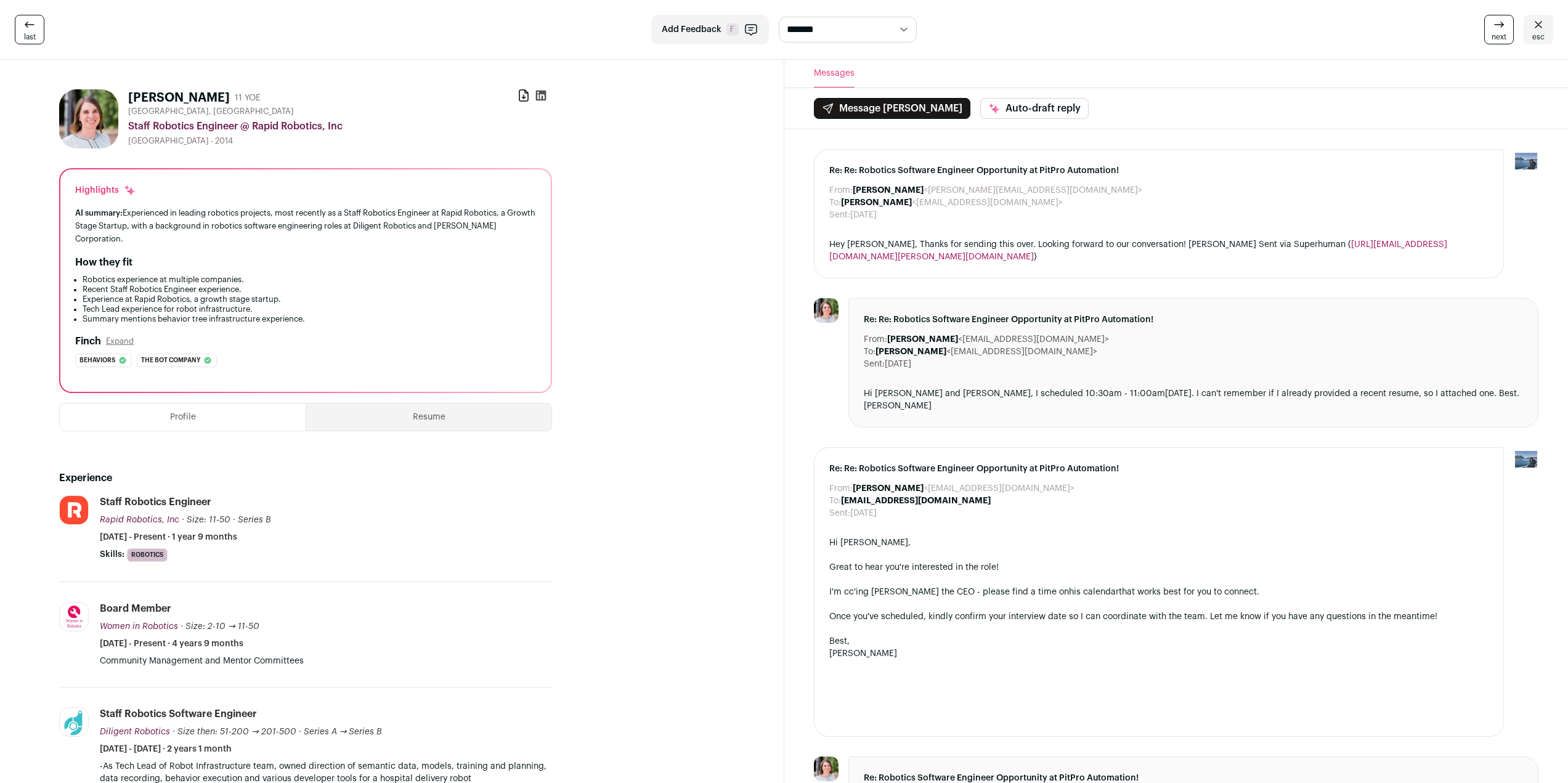
click at [384, 415] on button "Resume" at bounding box center [428, 417] width 246 height 27
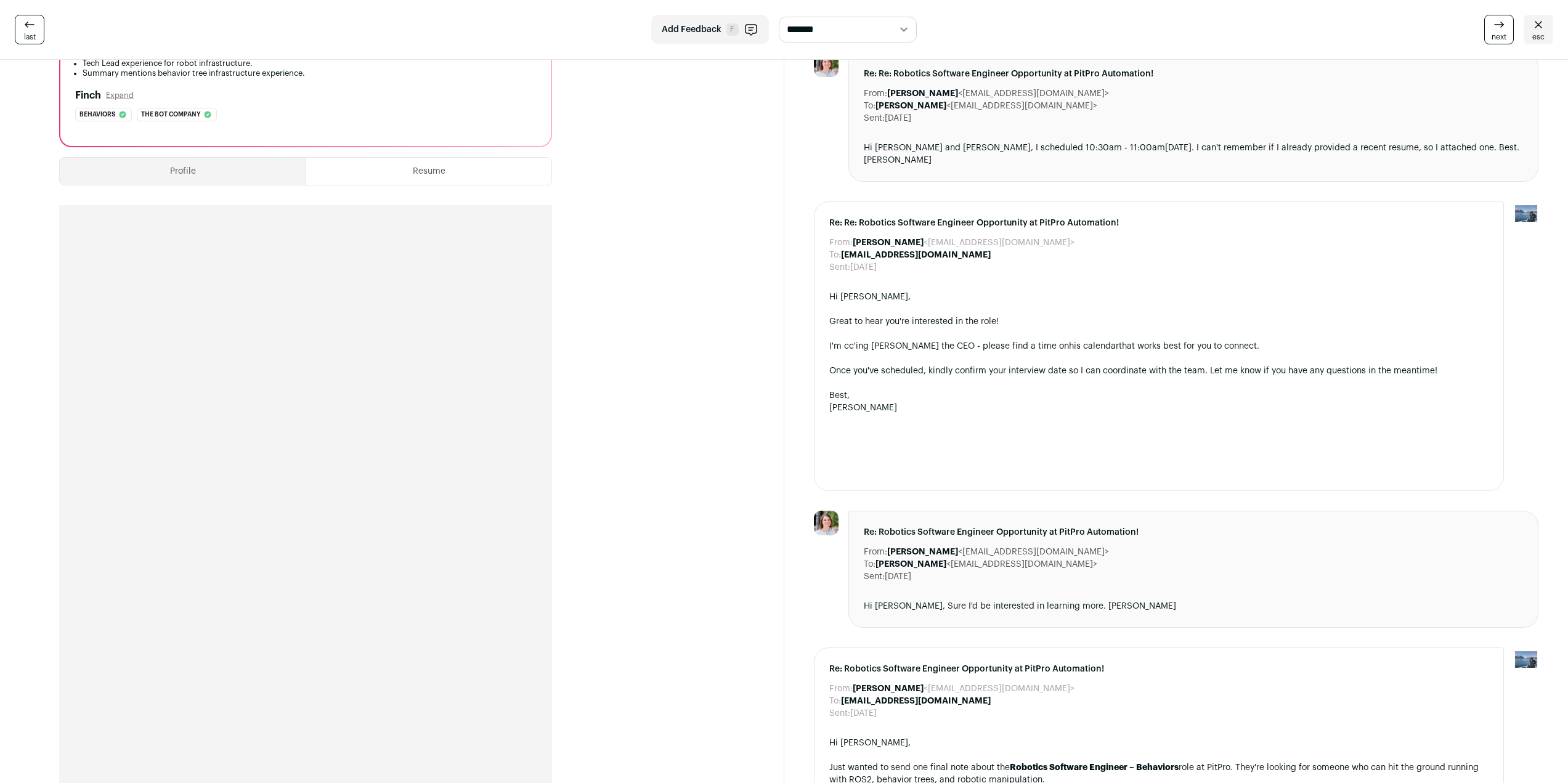
scroll to position [246, 0]
